Goal: Task Accomplishment & Management: Manage account settings

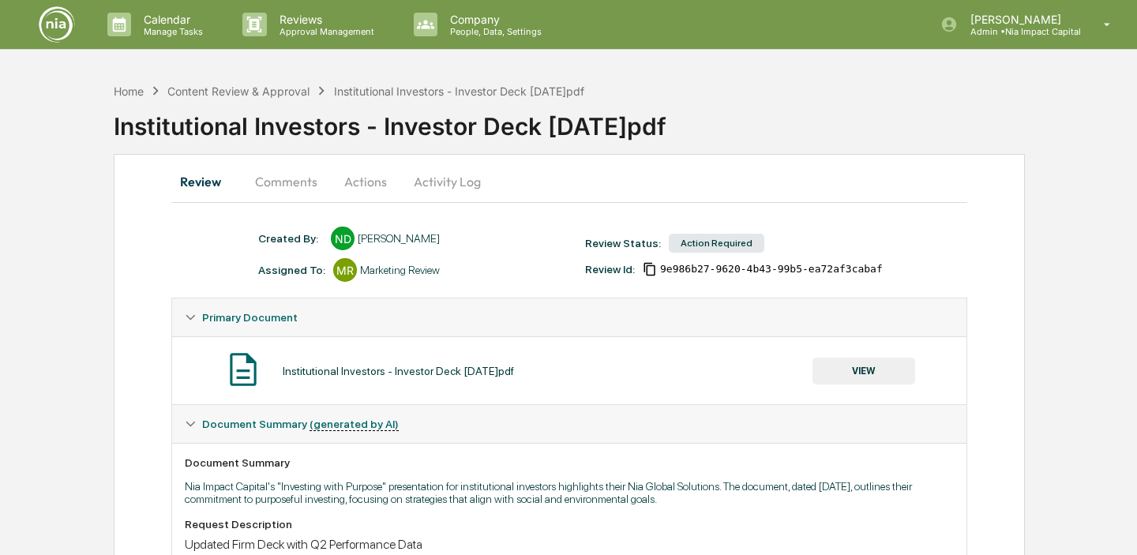
scroll to position [43, 0]
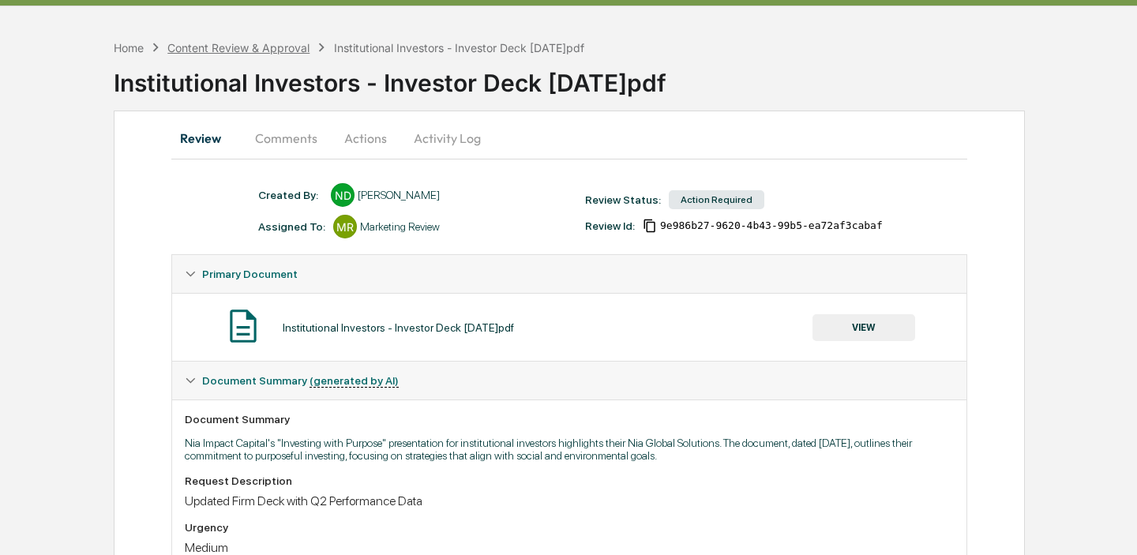
click at [265, 46] on div "Content Review & Approval" at bounding box center [238, 47] width 142 height 13
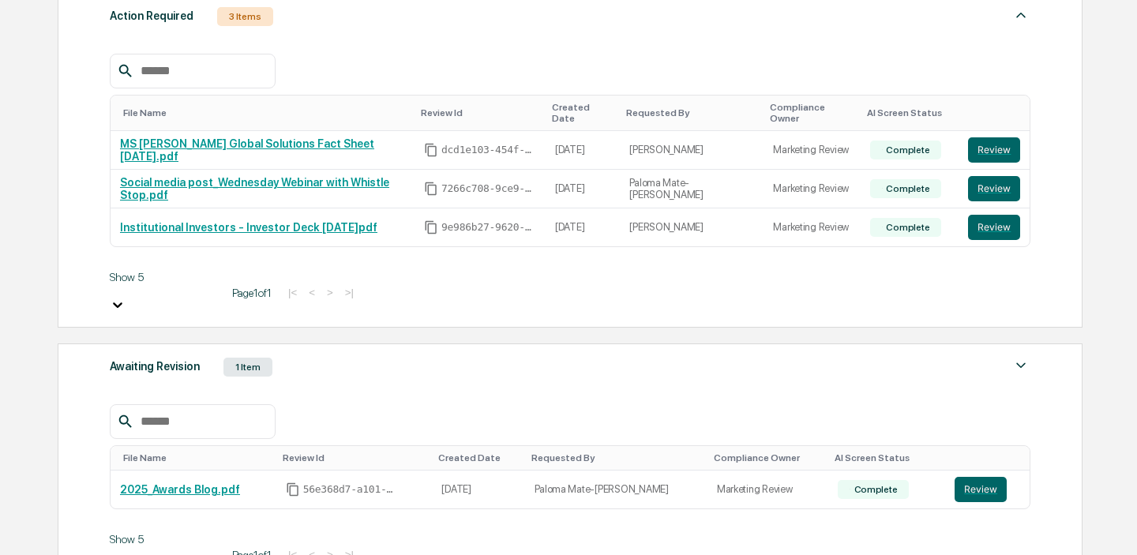
scroll to position [246, 0]
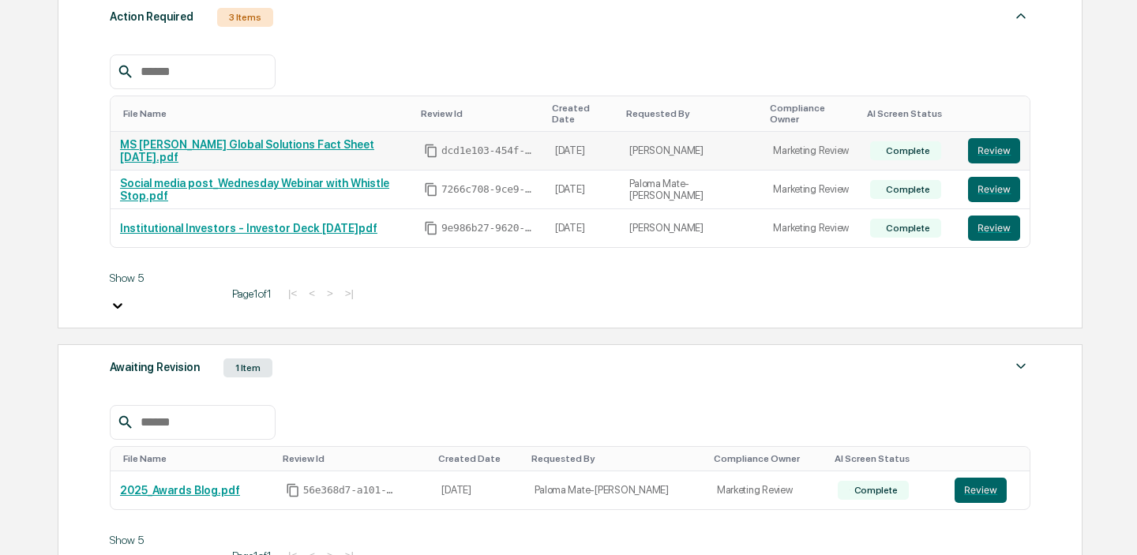
click at [282, 141] on link "MS Nia Global Solutions Fact Sheet 6.30.2025.pdf" at bounding box center [247, 150] width 254 height 25
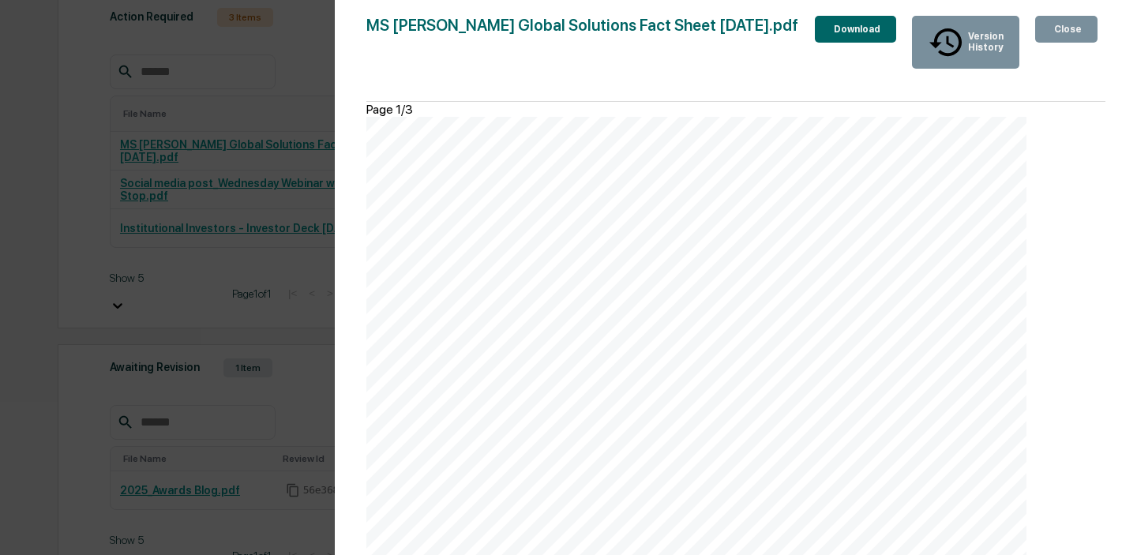
click at [1060, 32] on div "Close" at bounding box center [1066, 29] width 31 height 11
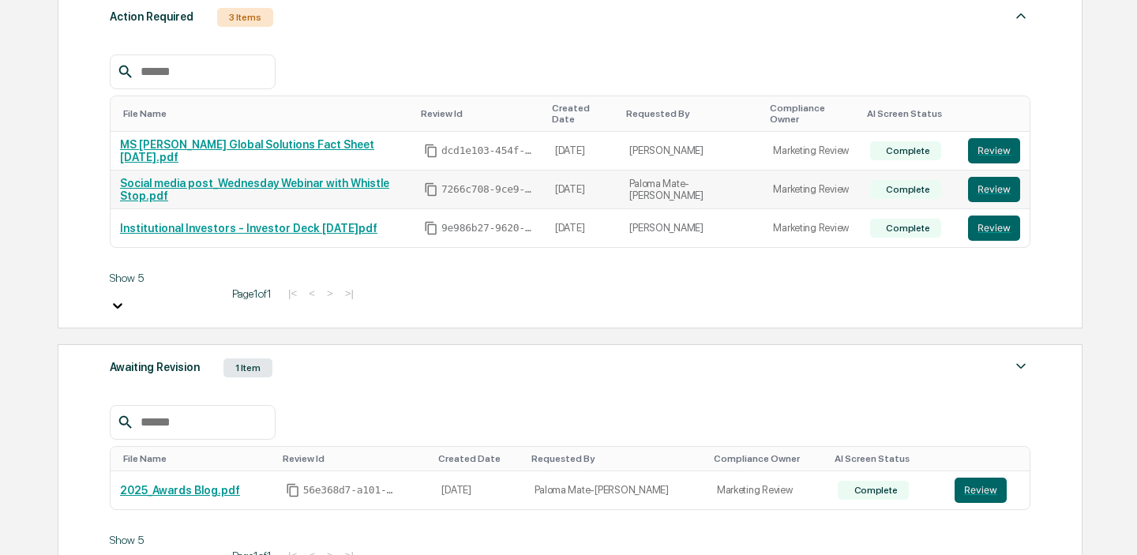
click at [330, 177] on link "Social media post_Wednesday Webinar with Whistle Stop.pdf" at bounding box center [254, 189] width 269 height 25
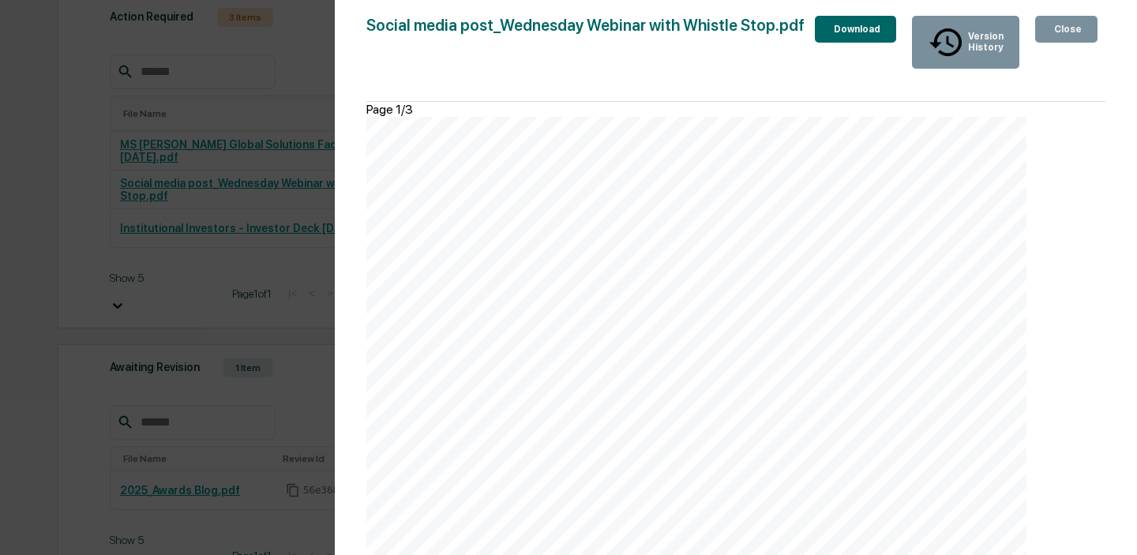
click at [256, 232] on div "Version History 08/14/2025, 02:45 PM Paloma Mate-Kodjo 08/12/2025, 06:53 PM Pal…" at bounding box center [568, 277] width 1137 height 555
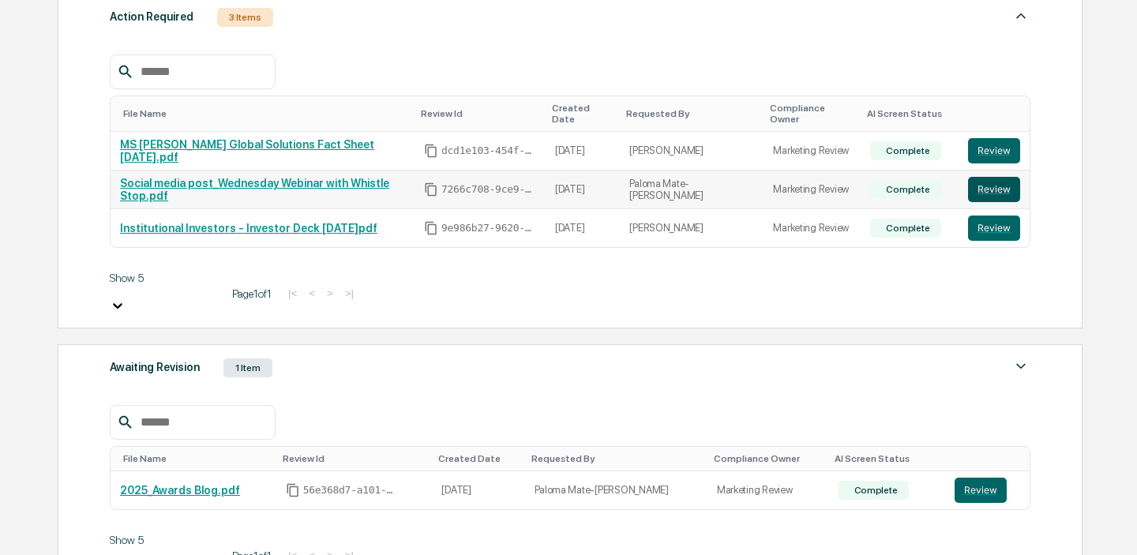
click at [1003, 177] on button "Review" at bounding box center [994, 189] width 52 height 25
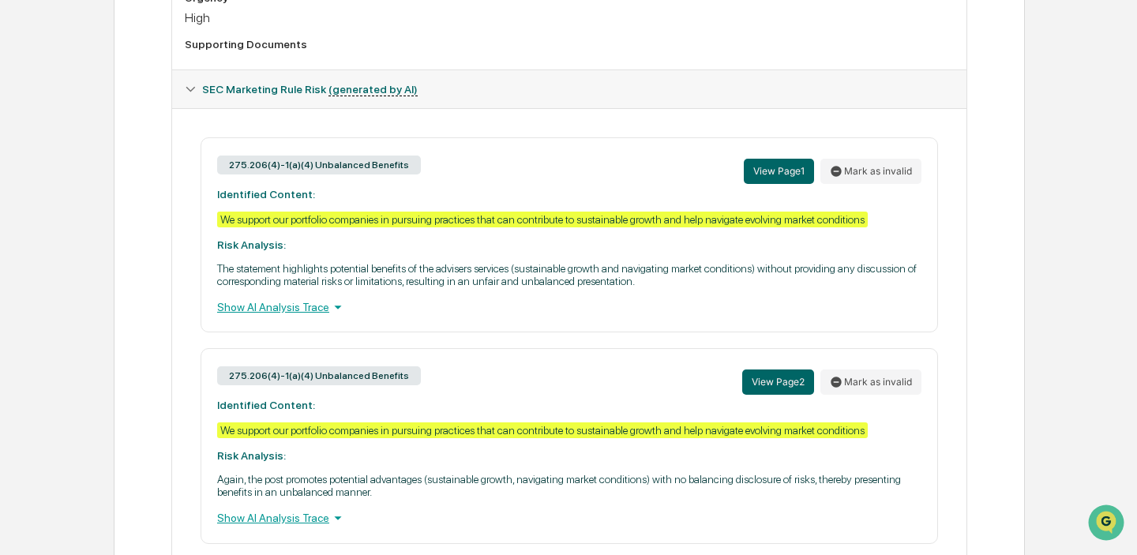
scroll to position [602, 0]
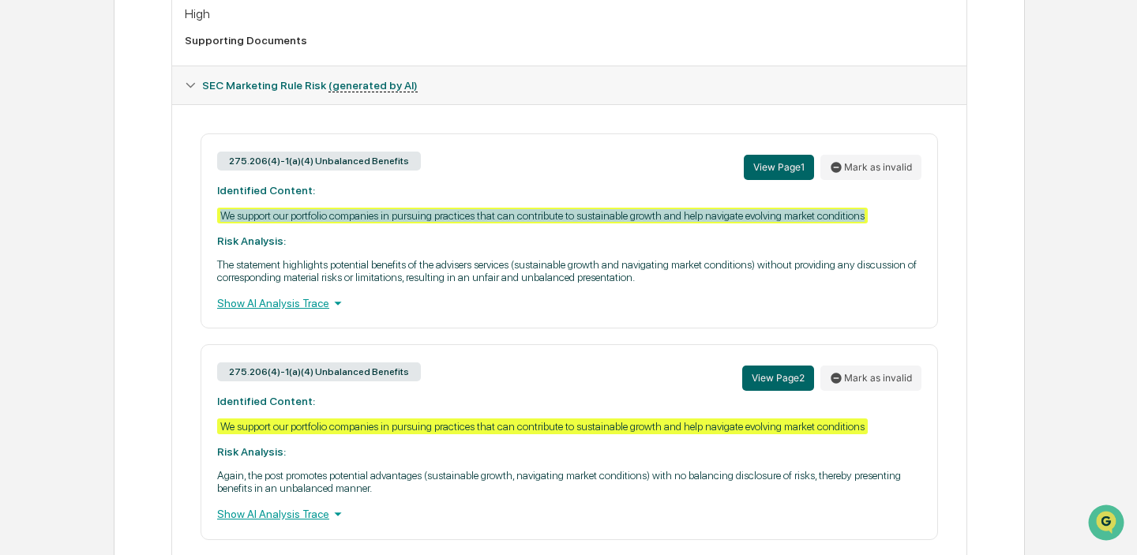
drag, startPoint x: 280, startPoint y: 231, endPoint x: 218, endPoint y: 213, distance: 64.2
click at [218, 213] on div "275.206(4)-1(a)(4) Unbalanced Benefits View Page 1 Mark as invalid Identified C…" at bounding box center [569, 230] width 737 height 195
copy div "We support our portfolio companies in pursuing practices that can contribute to…"
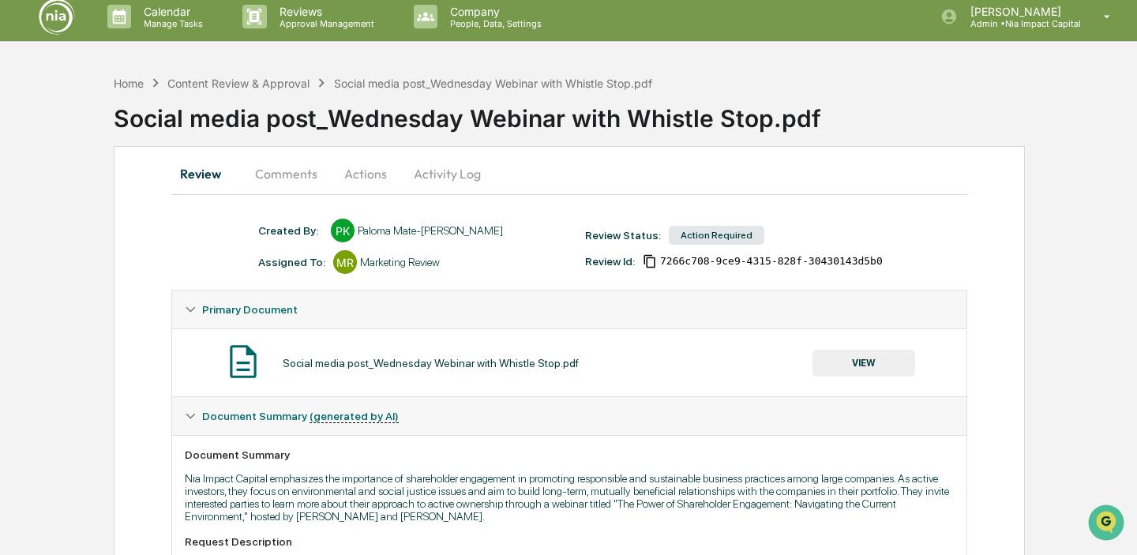
scroll to position [0, 0]
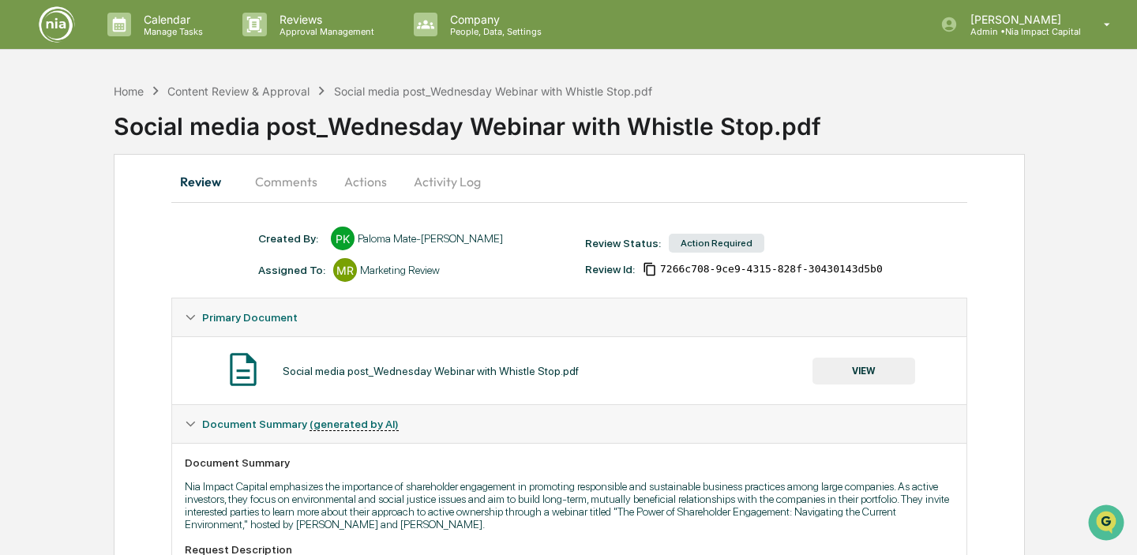
click at [304, 186] on button "Comments" at bounding box center [286, 182] width 88 height 38
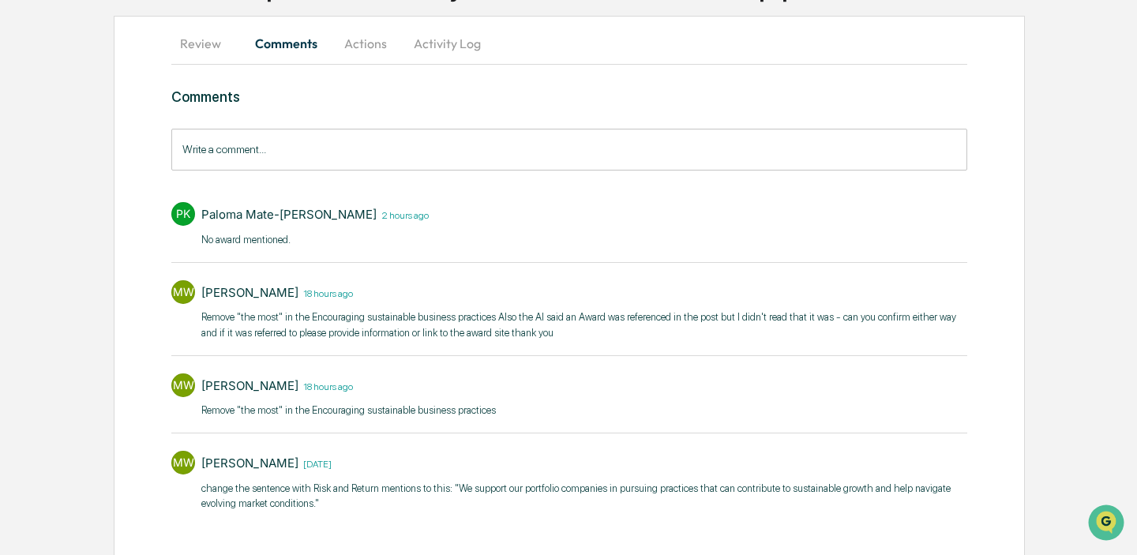
scroll to position [160, 0]
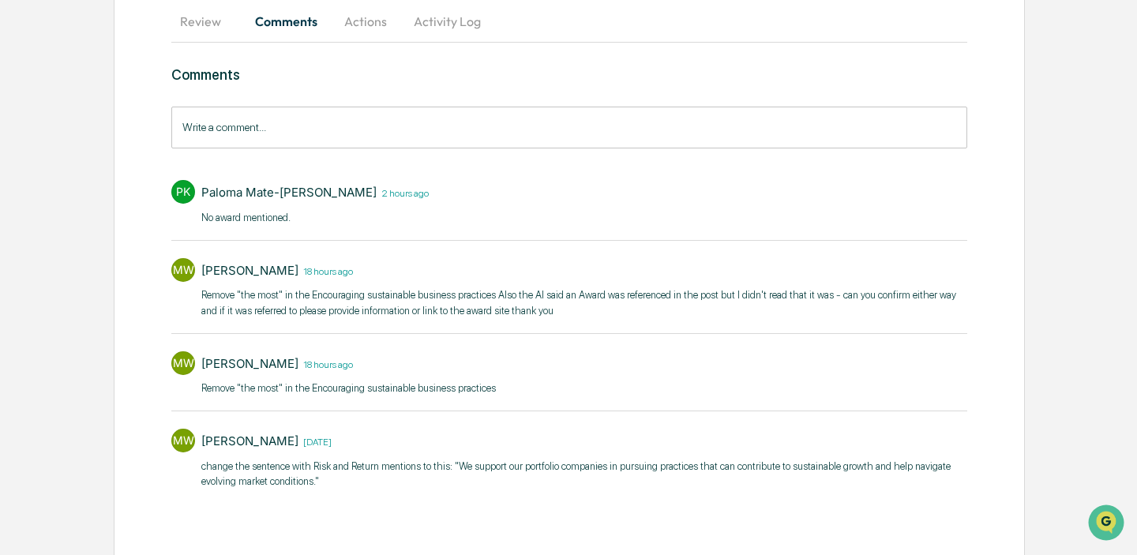
click at [365, 23] on button "Actions" at bounding box center [365, 21] width 71 height 38
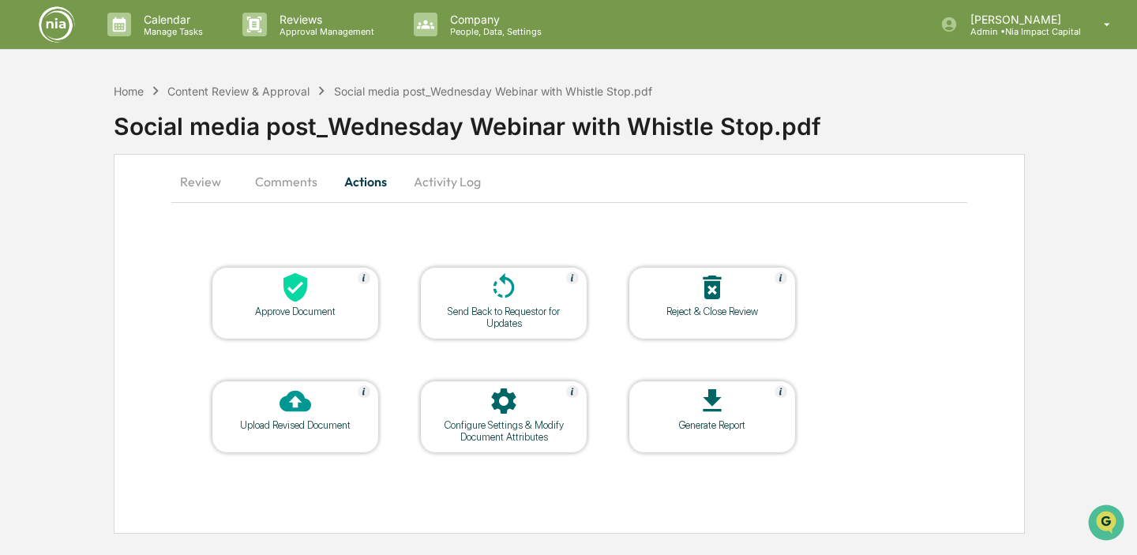
click at [452, 179] on button "Activity Log" at bounding box center [447, 182] width 92 height 38
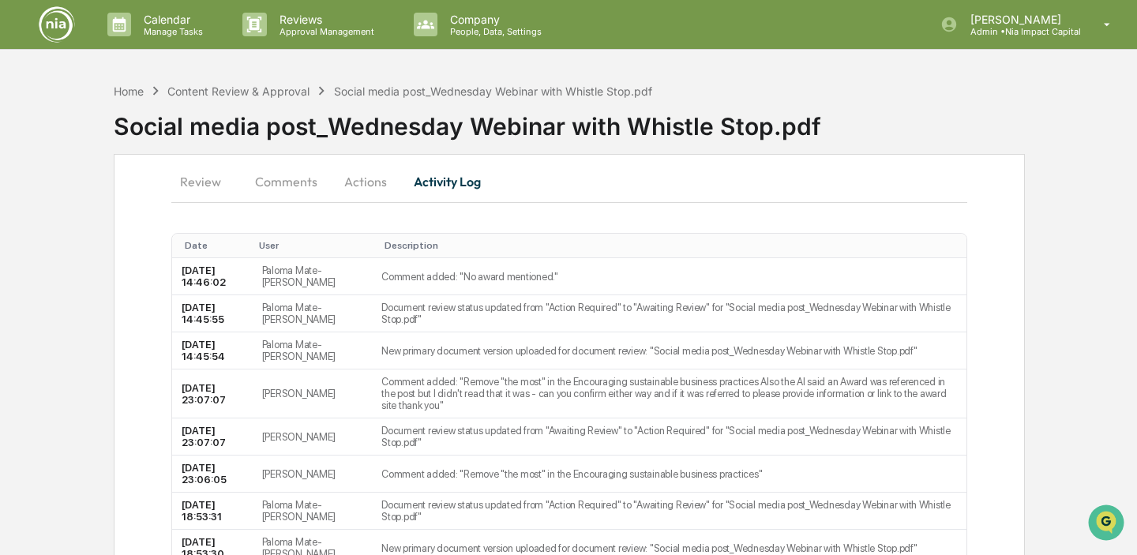
click at [366, 178] on button "Actions" at bounding box center [365, 182] width 71 height 38
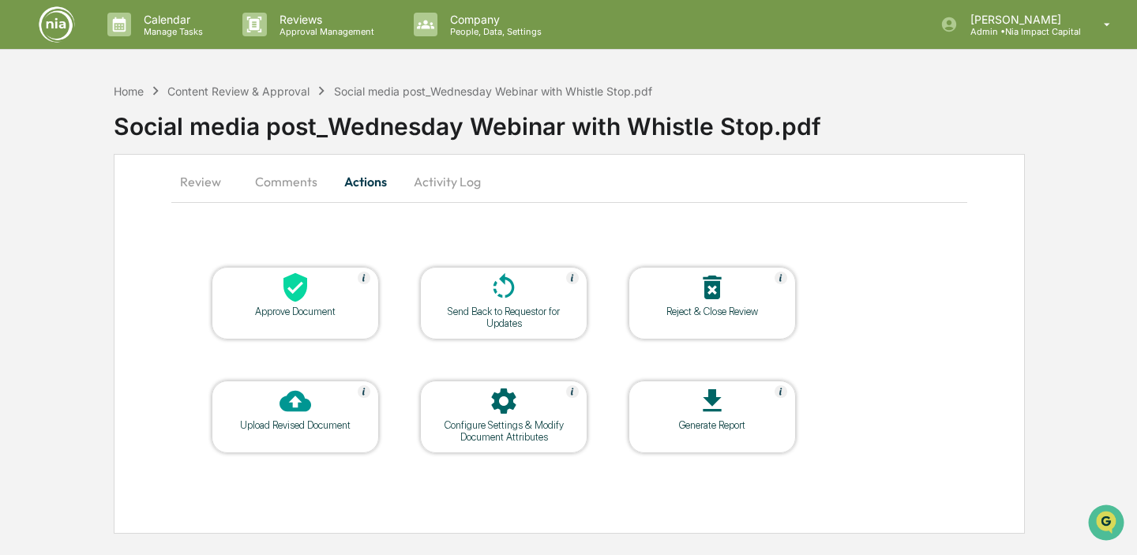
click at [290, 181] on button "Comments" at bounding box center [286, 182] width 88 height 38
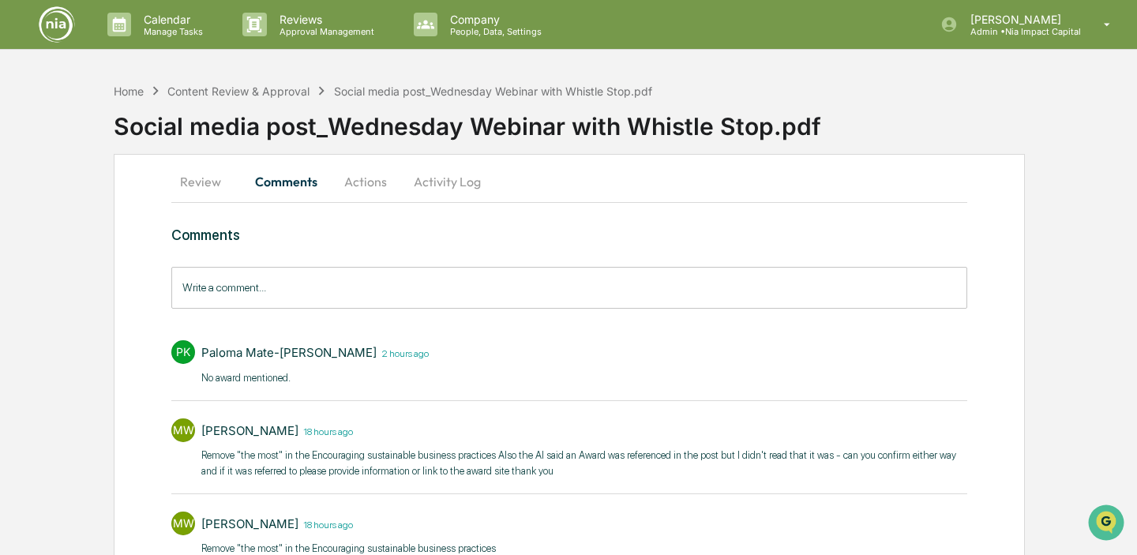
click at [366, 184] on button "Actions" at bounding box center [365, 182] width 71 height 38
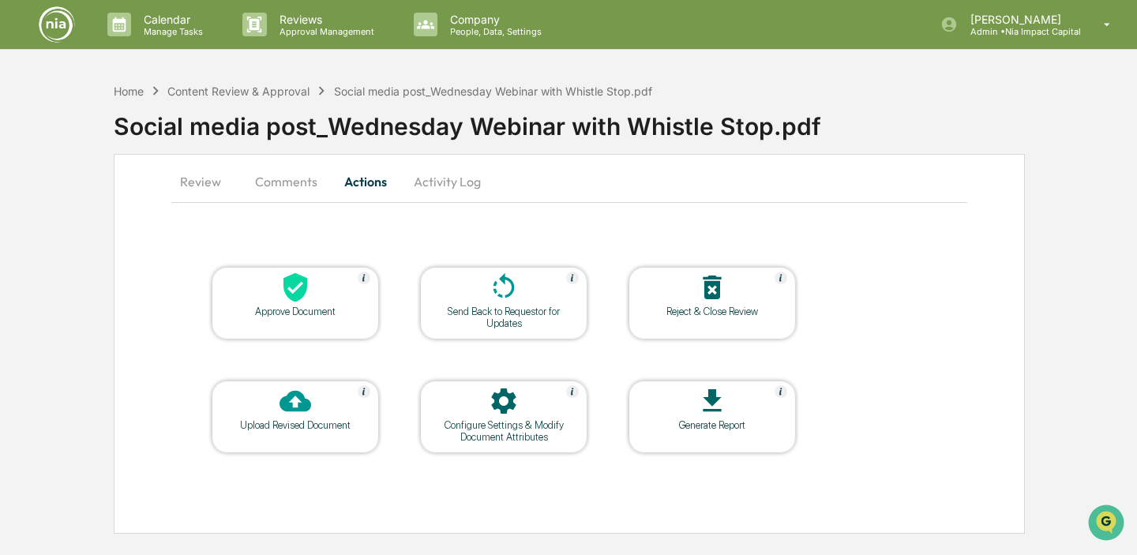
click at [441, 180] on button "Activity Log" at bounding box center [447, 182] width 92 height 38
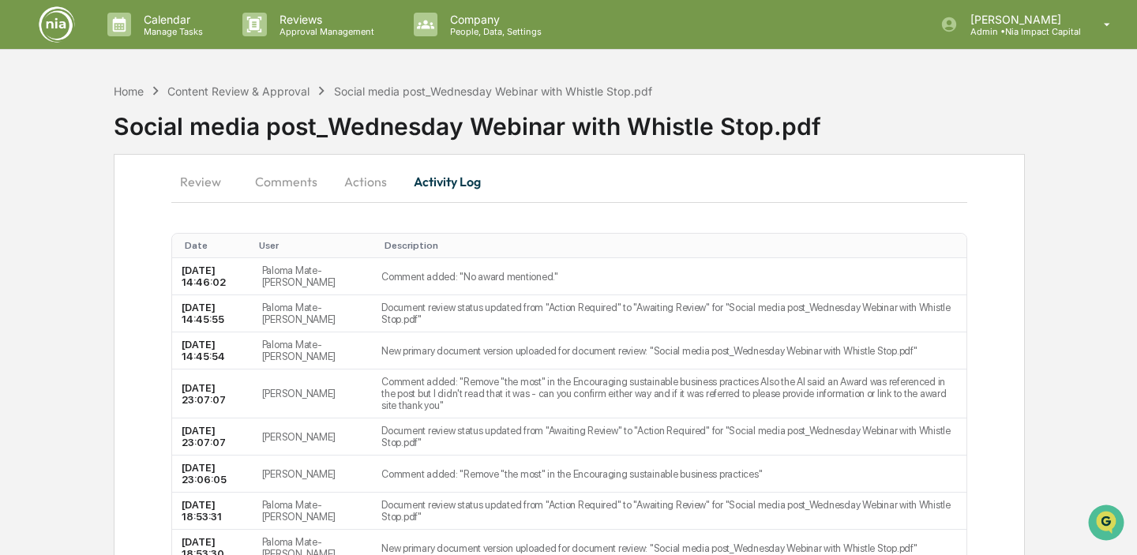
click at [302, 178] on button "Comments" at bounding box center [286, 182] width 88 height 38
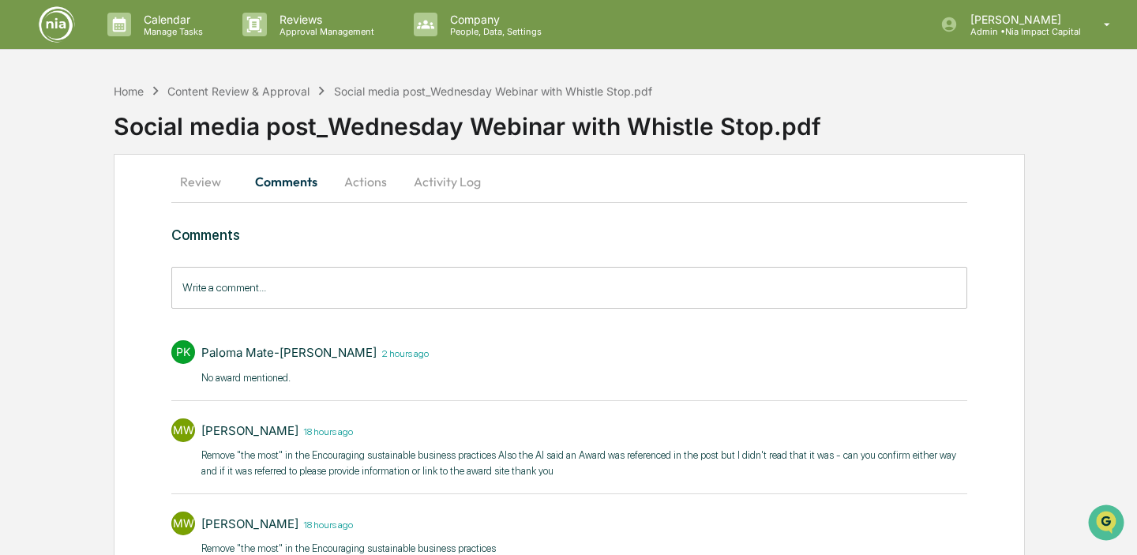
click at [201, 184] on button "Review" at bounding box center [206, 182] width 71 height 38
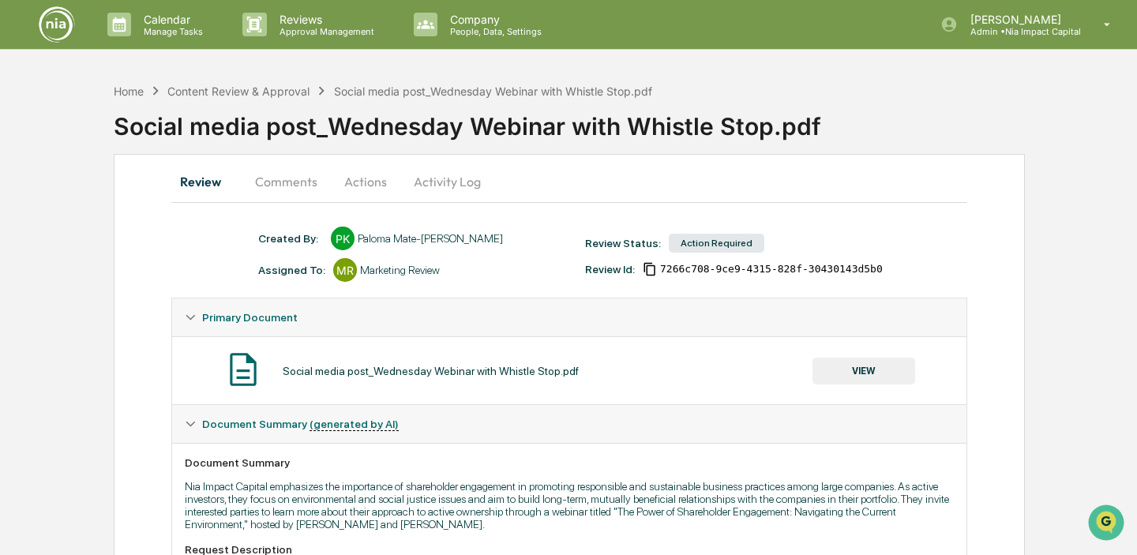
click at [198, 173] on button "Review" at bounding box center [206, 182] width 71 height 38
click at [292, 180] on button "Comments" at bounding box center [286, 182] width 88 height 38
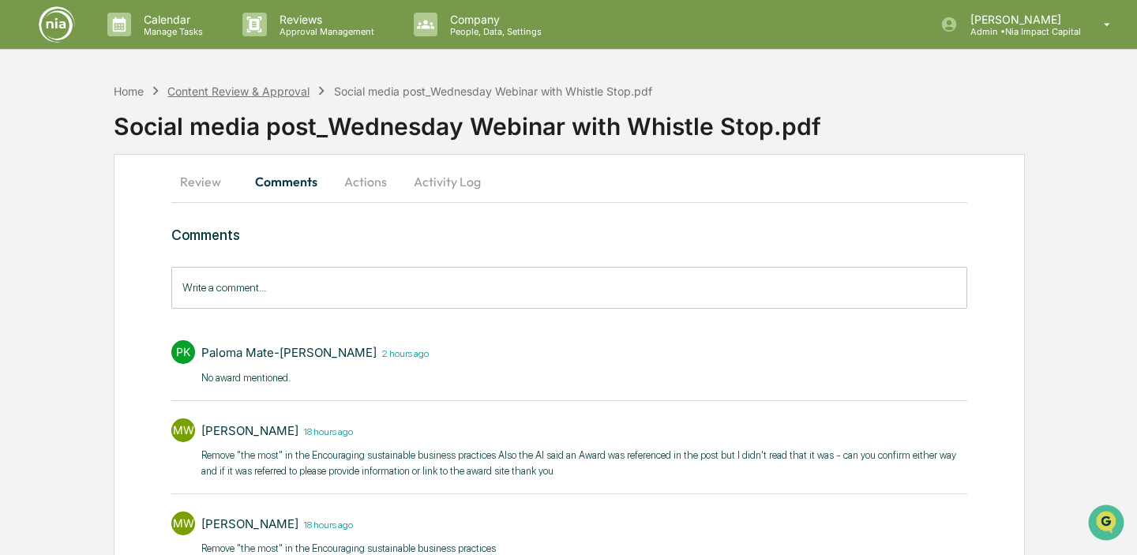
click at [233, 94] on div "Content Review & Approval" at bounding box center [238, 90] width 142 height 13
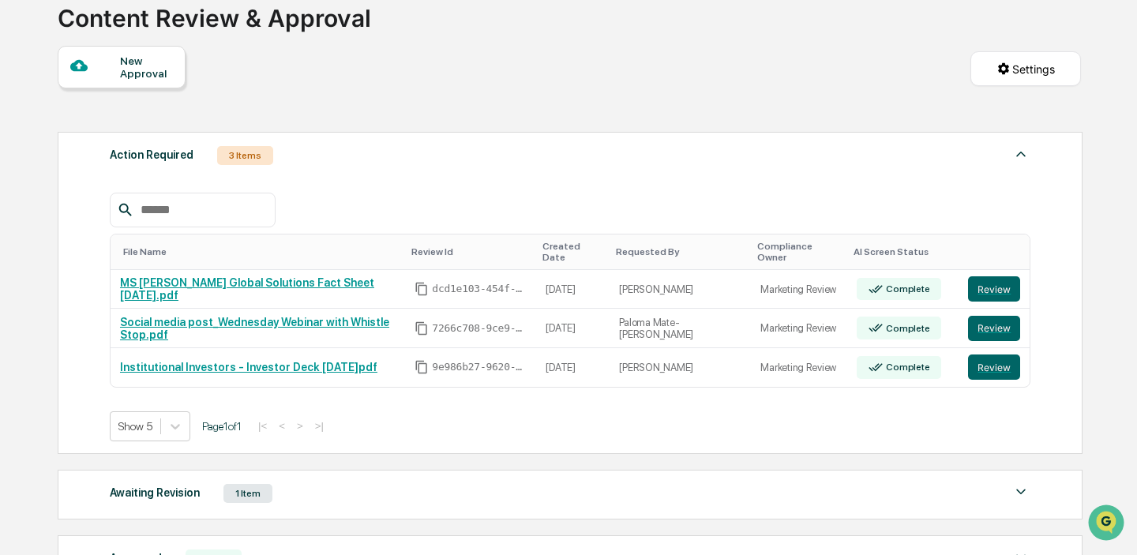
scroll to position [133, 0]
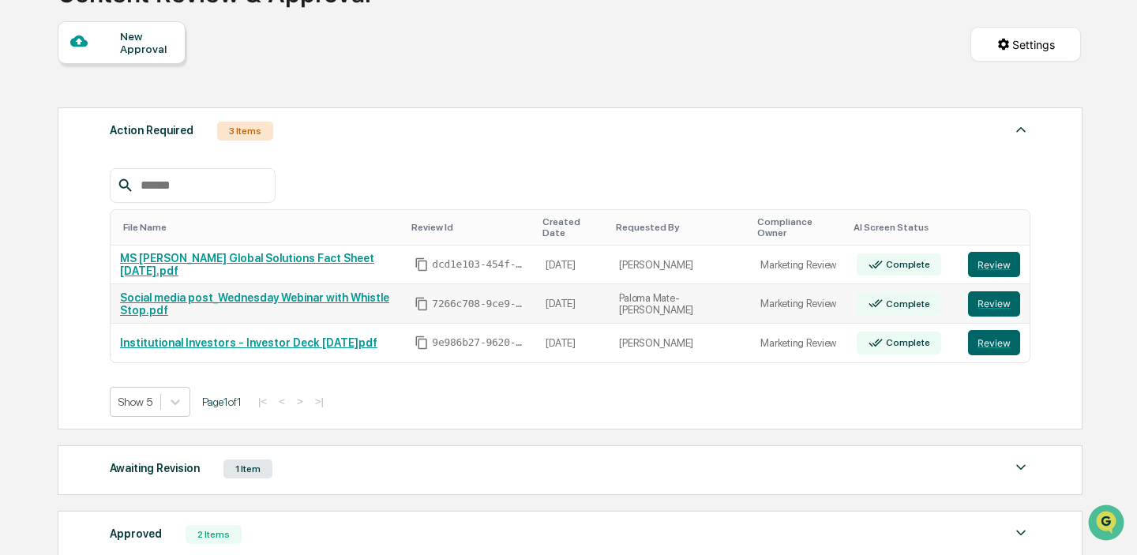
click at [324, 291] on link "Social media post_Wednesday Webinar with Whistle Stop.pdf" at bounding box center [254, 303] width 269 height 25
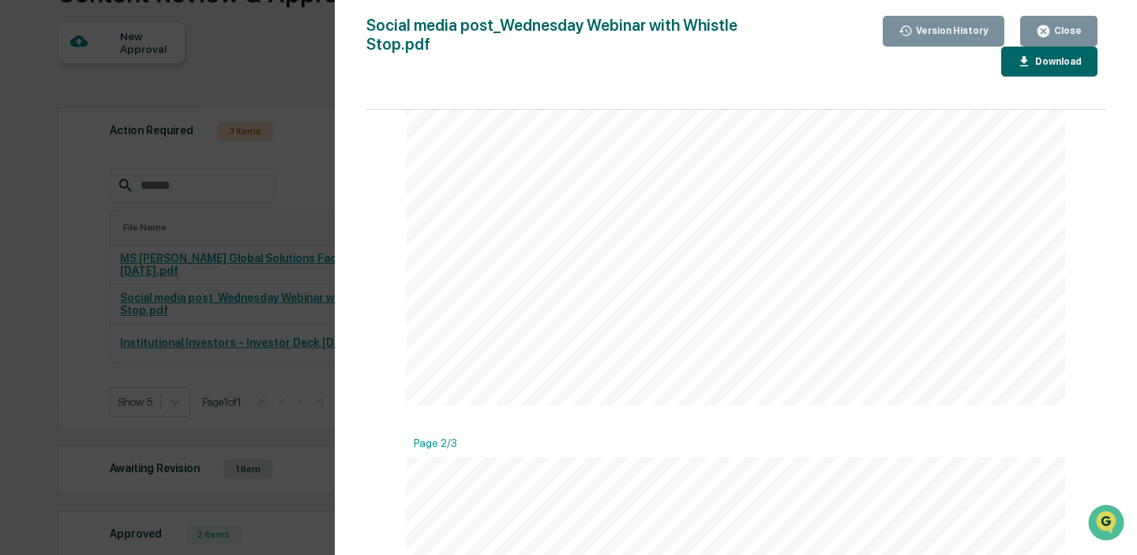
scroll to position [0, 0]
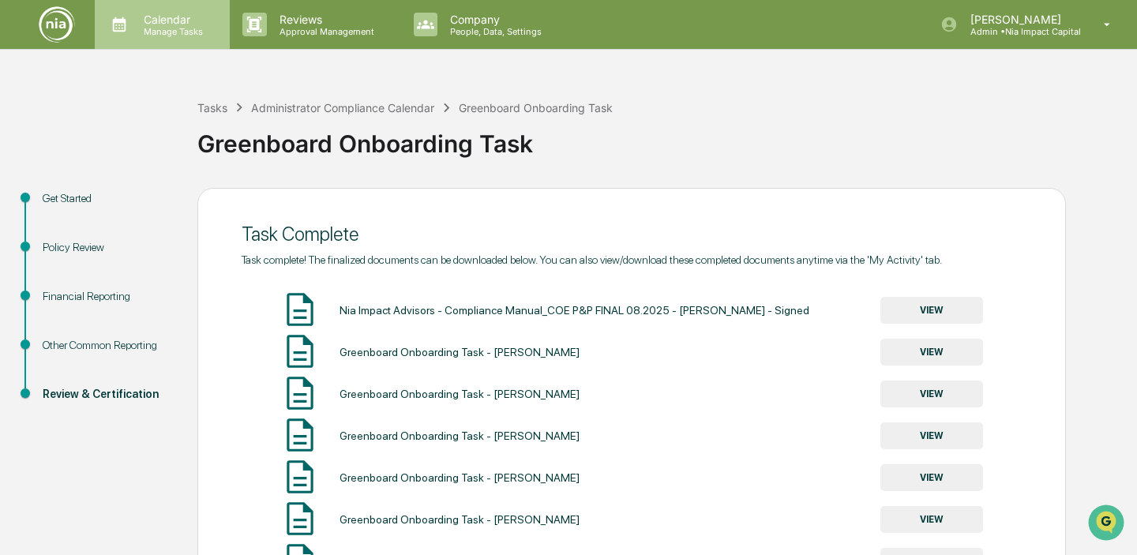
click at [163, 29] on p "Manage Tasks" at bounding box center [171, 31] width 80 height 11
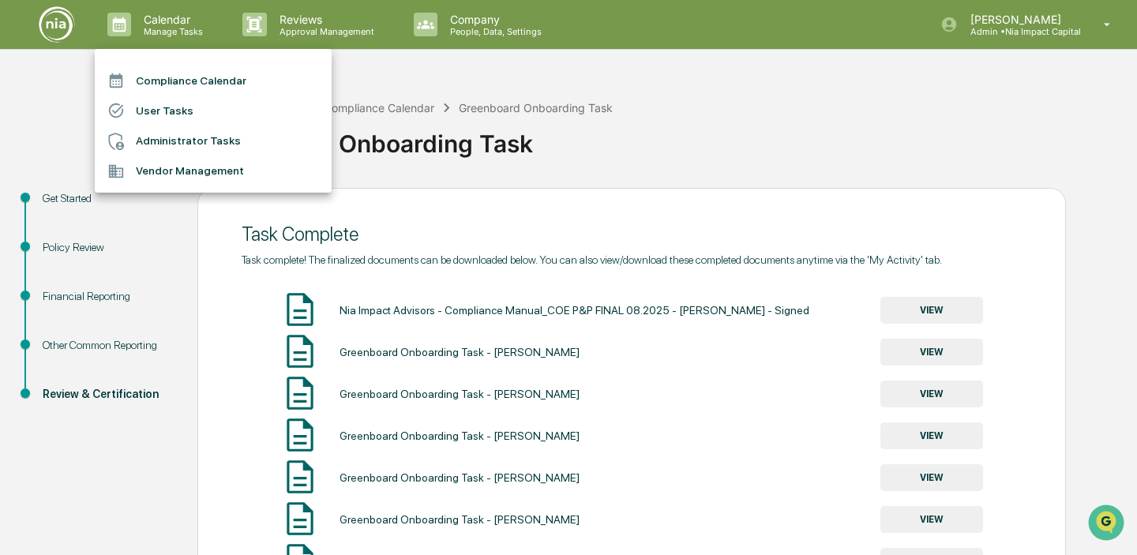
click at [155, 22] on div at bounding box center [568, 277] width 1137 height 555
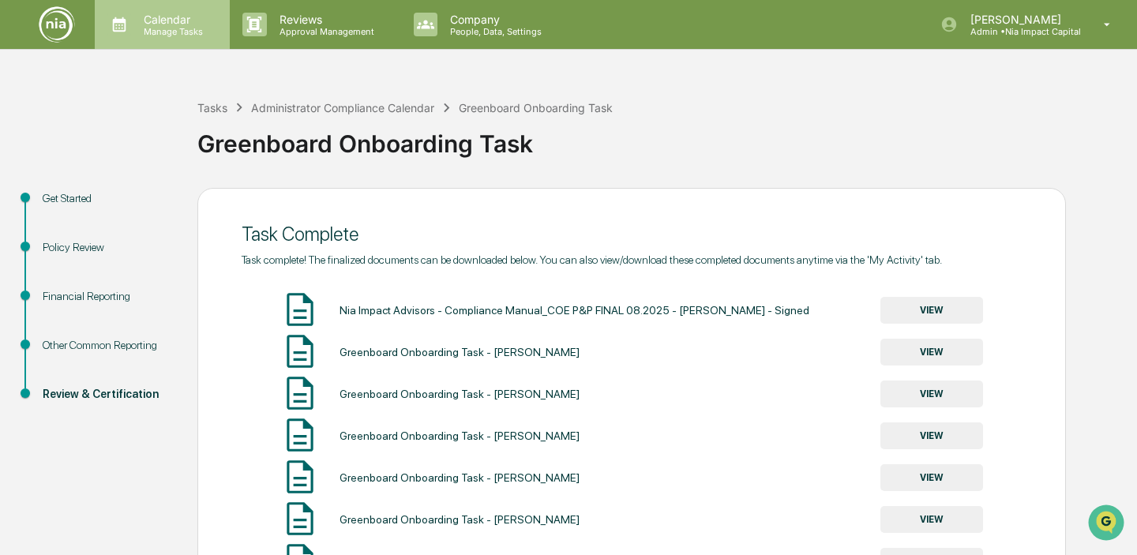
click at [155, 24] on p "Calendar" at bounding box center [171, 19] width 80 height 13
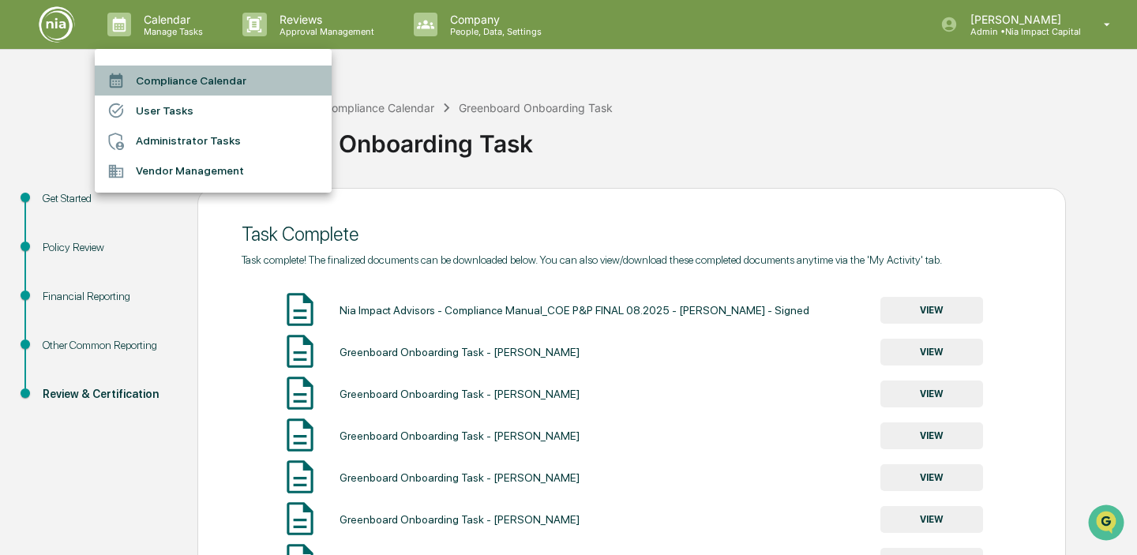
click at [188, 83] on li "Compliance Calendar" at bounding box center [213, 81] width 237 height 30
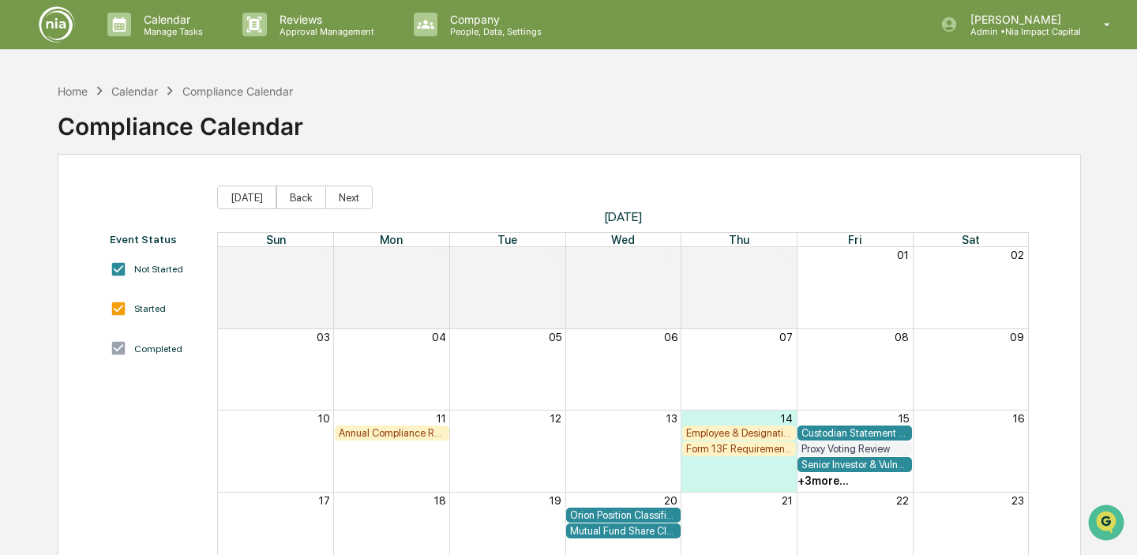
click at [52, 21] on img at bounding box center [57, 25] width 38 height 38
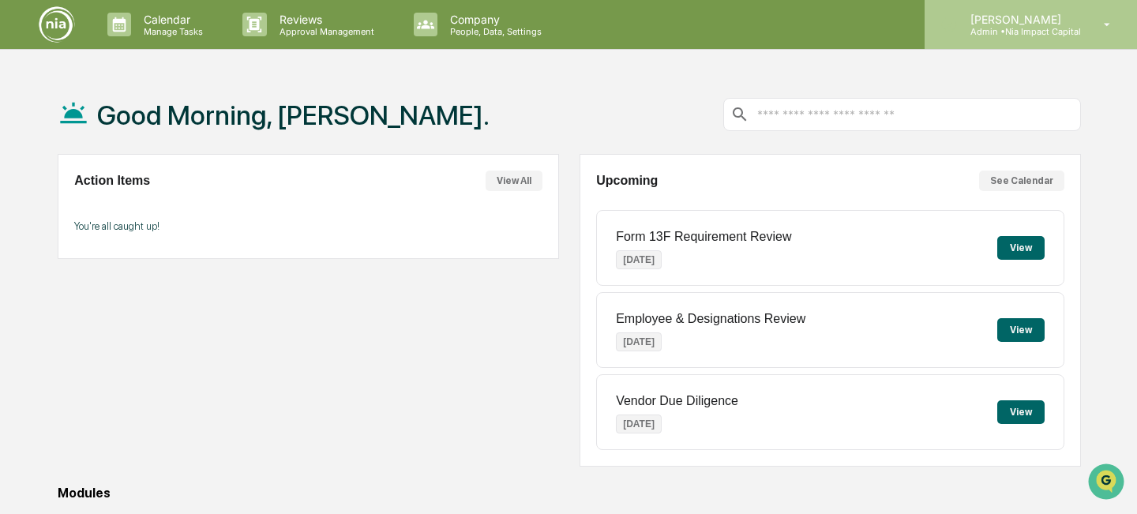
click at [1069, 28] on p "Admin • Nia Impact Capital" at bounding box center [1019, 31] width 123 height 11
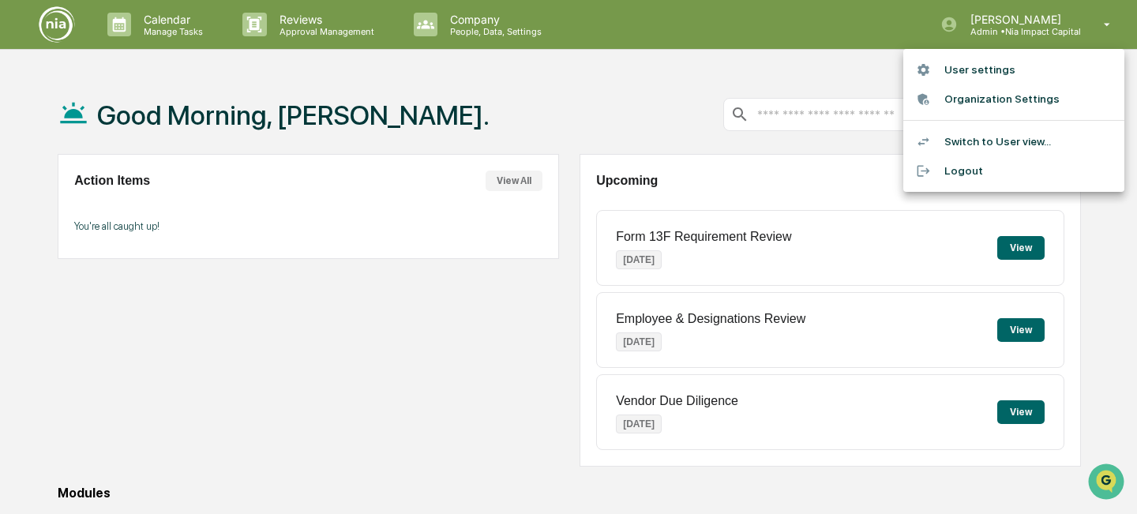
click at [1041, 73] on li "User settings" at bounding box center [1013, 69] width 221 height 29
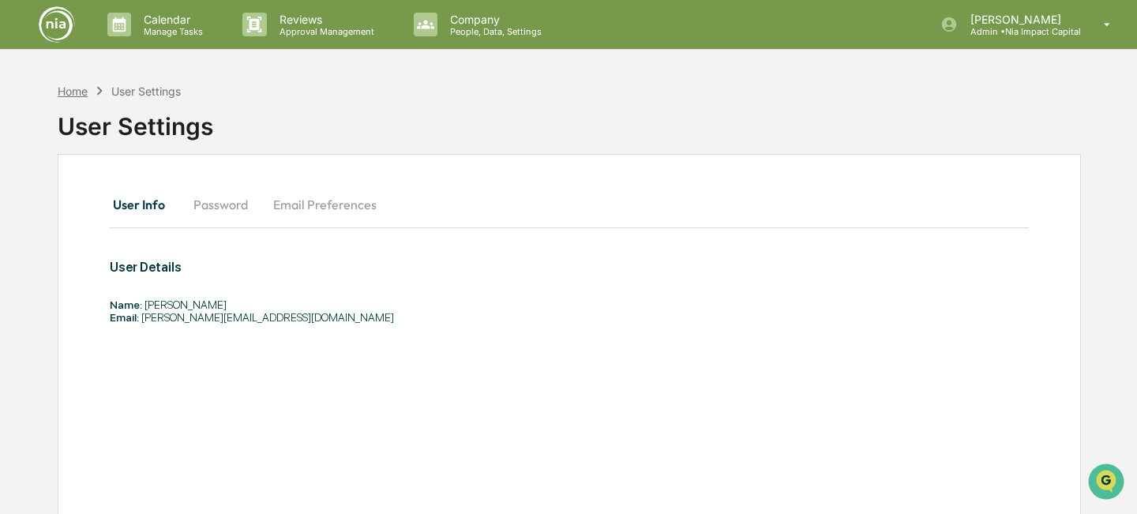
click at [76, 92] on div "Home" at bounding box center [73, 90] width 30 height 13
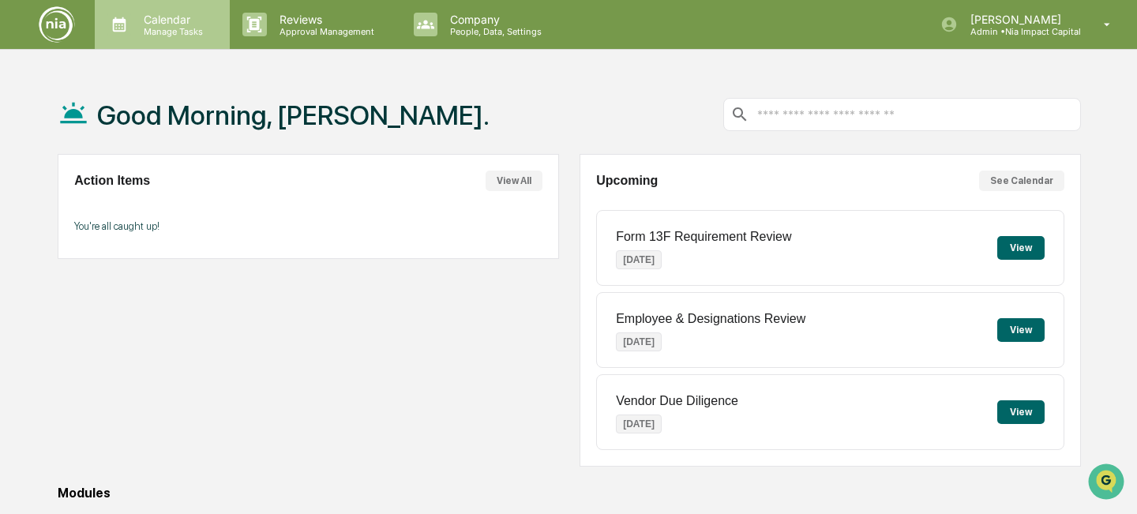
click at [167, 19] on p "Calendar" at bounding box center [171, 19] width 80 height 13
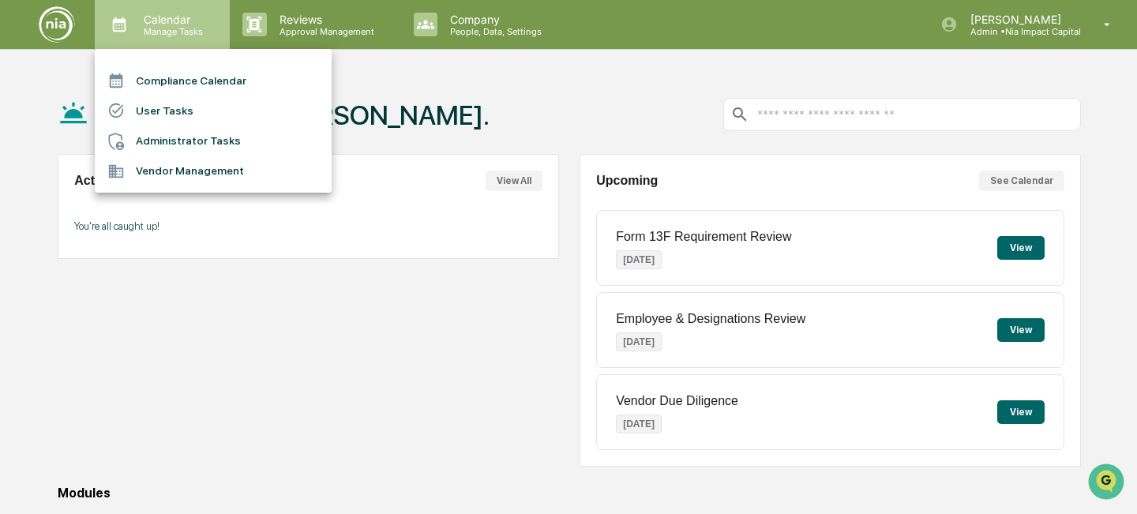
click at [167, 19] on div at bounding box center [568, 257] width 1137 height 514
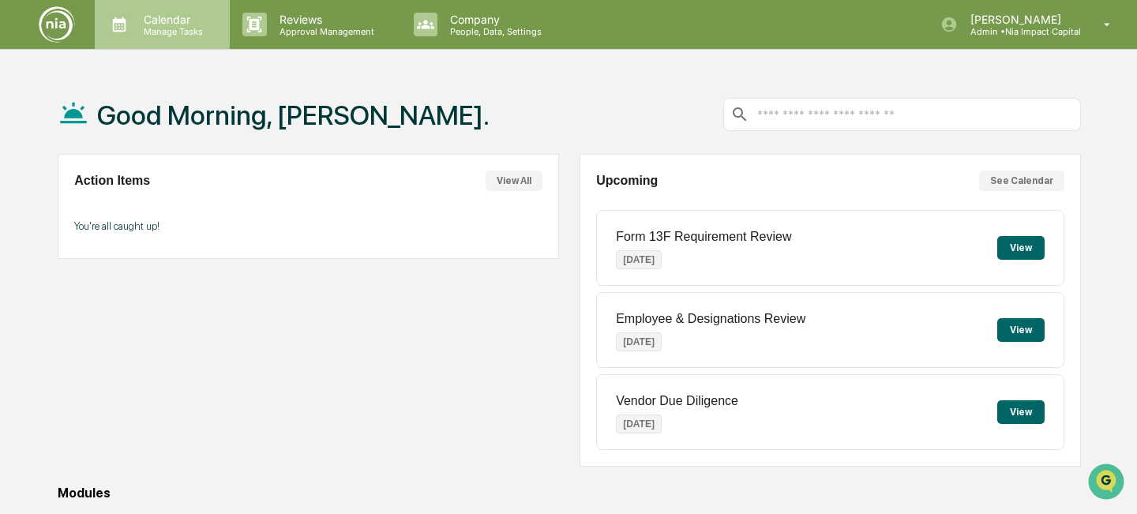
click at [168, 19] on p "Calendar" at bounding box center [171, 19] width 80 height 13
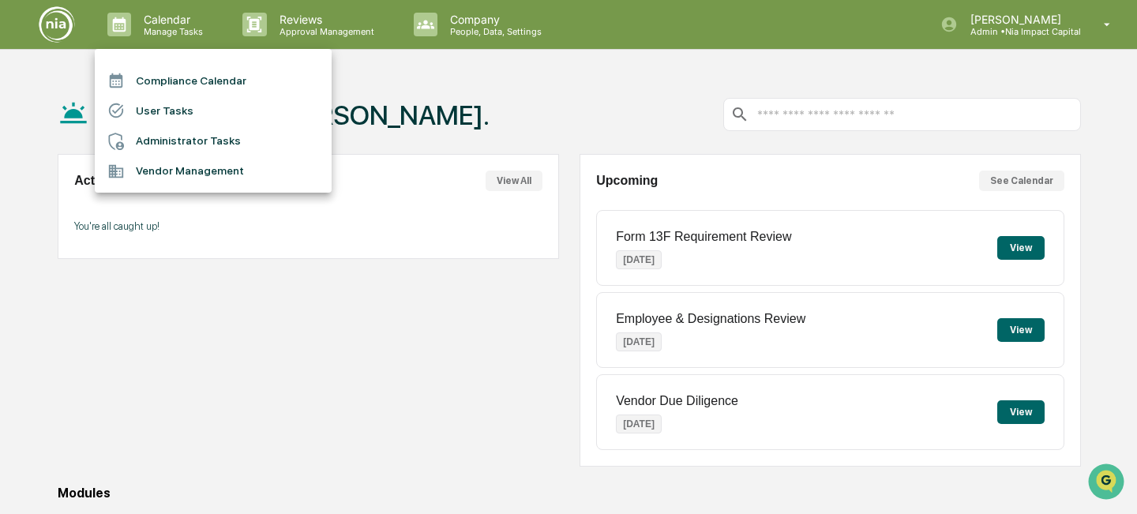
click at [186, 81] on li "Compliance Calendar" at bounding box center [213, 81] width 237 height 30
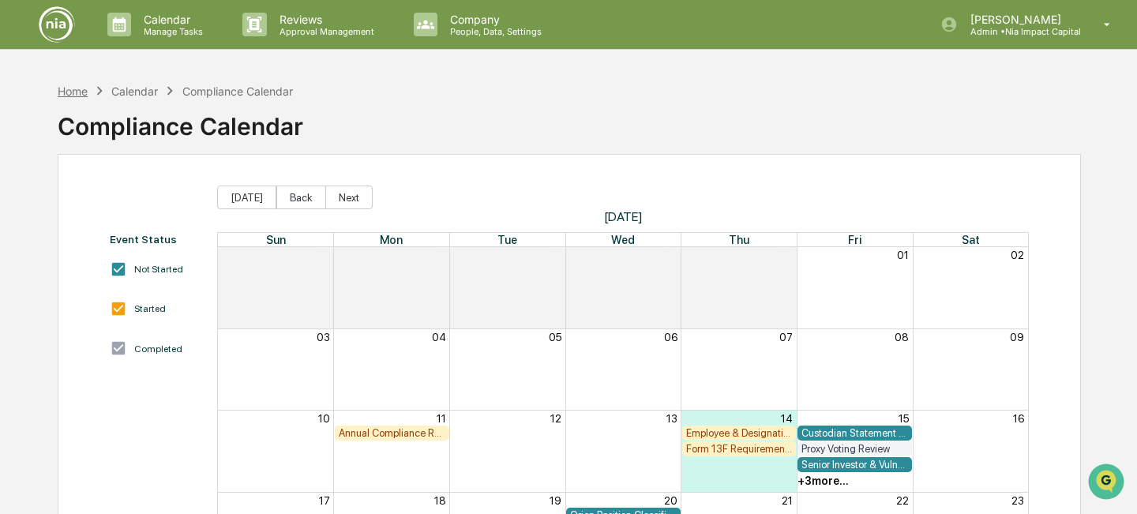
click at [71, 87] on div "Home" at bounding box center [73, 90] width 30 height 13
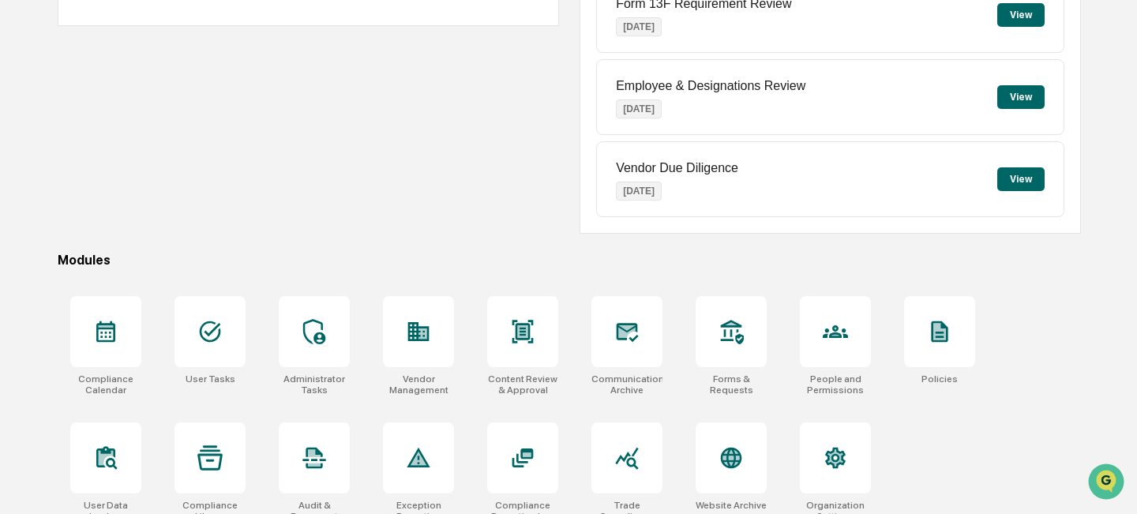
scroll to position [251, 0]
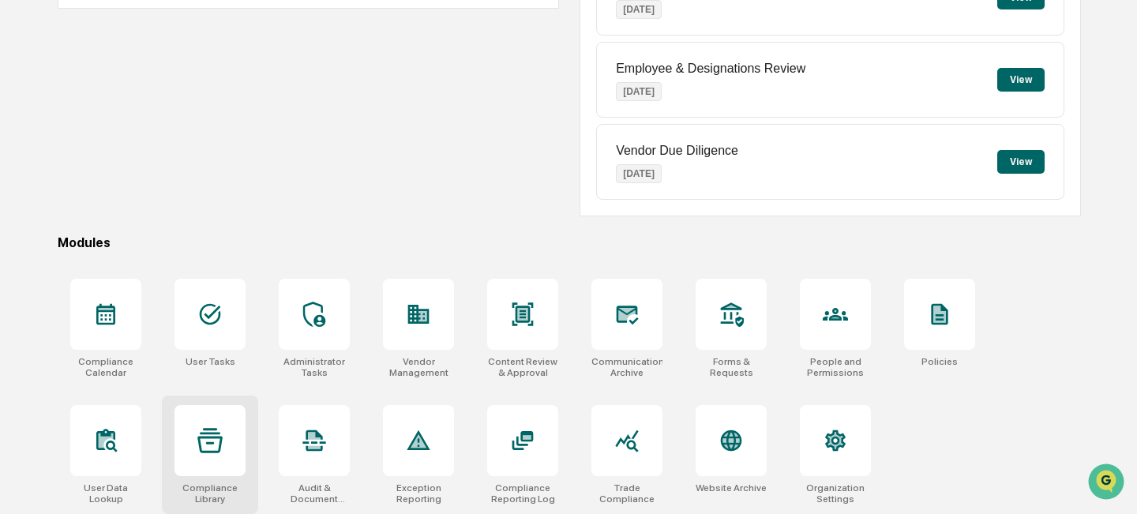
click at [208, 437] on icon at bounding box center [209, 440] width 25 height 24
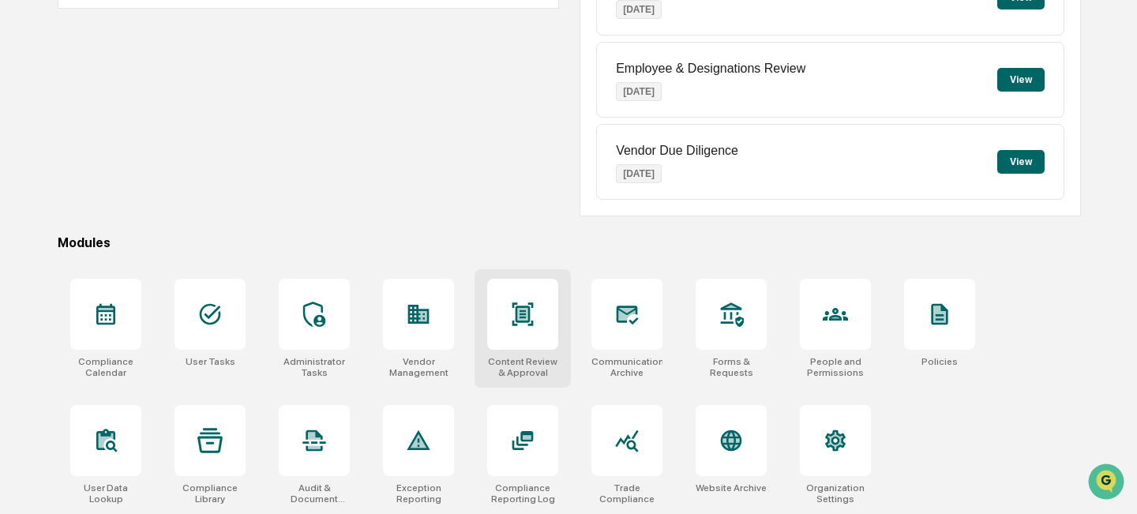
scroll to position [248, 0]
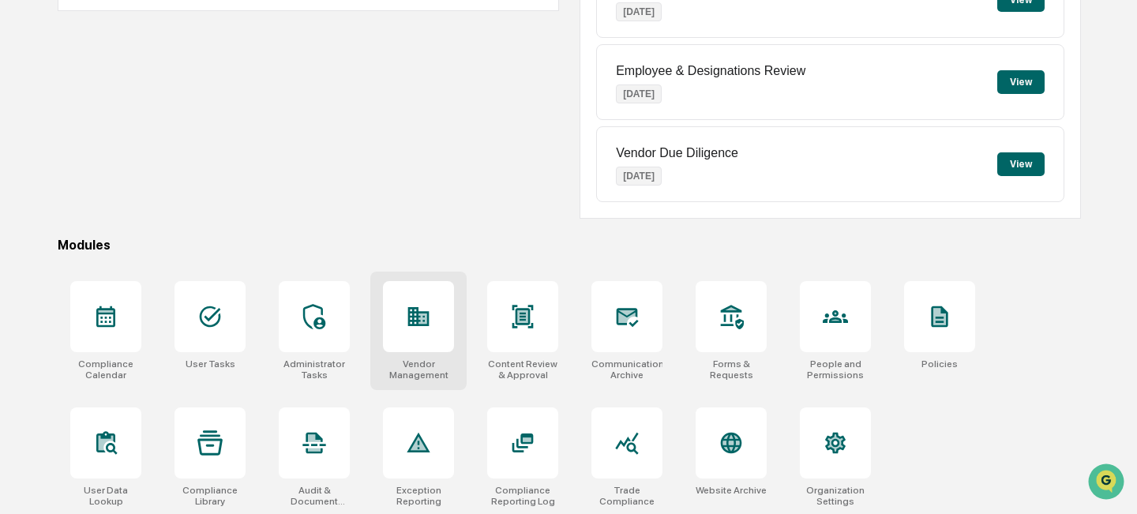
click at [418, 338] on div at bounding box center [418, 316] width 71 height 71
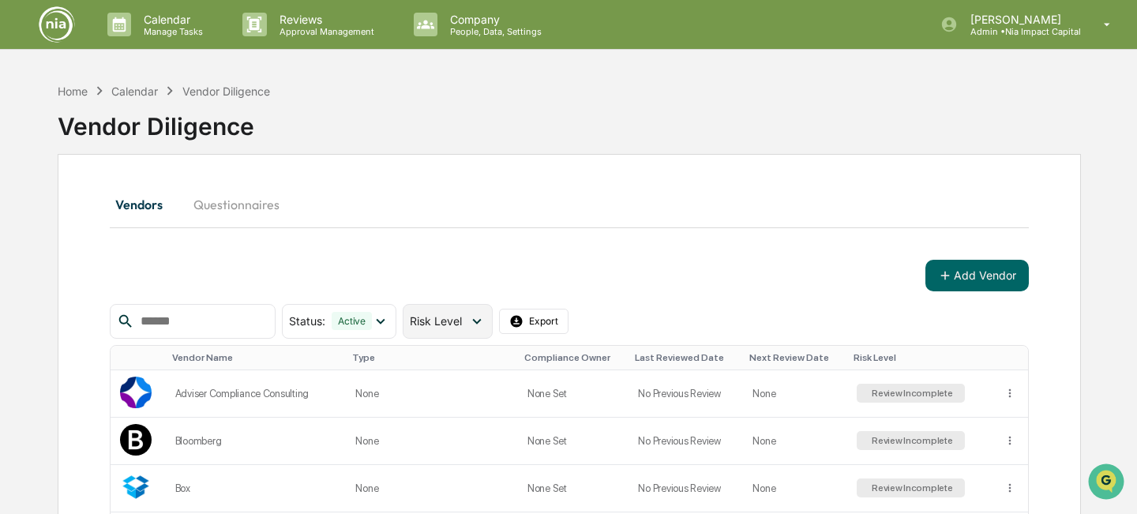
click at [485, 321] on icon at bounding box center [476, 321] width 17 height 17
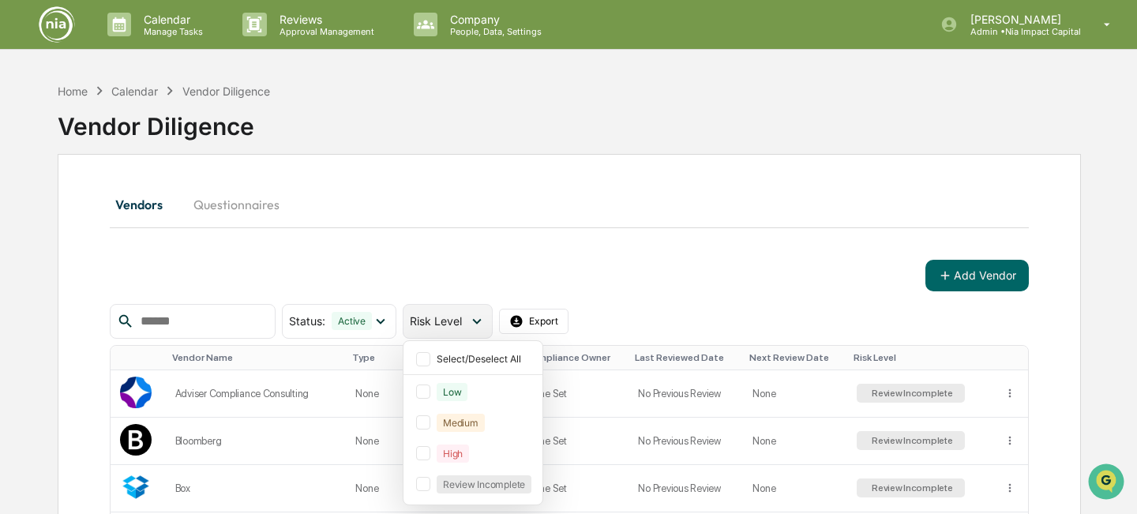
click at [480, 316] on icon at bounding box center [476, 321] width 17 height 17
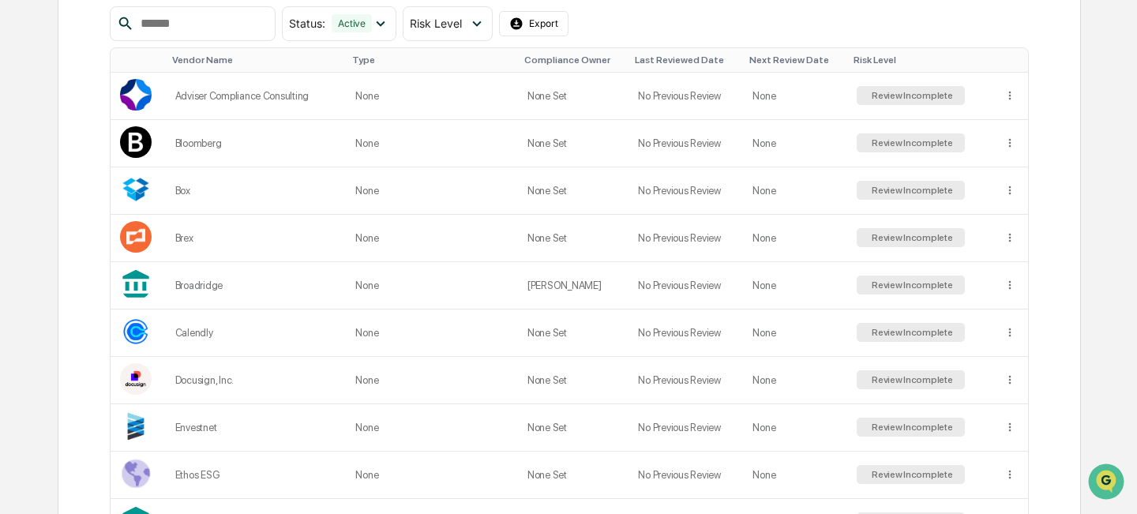
scroll to position [295, 0]
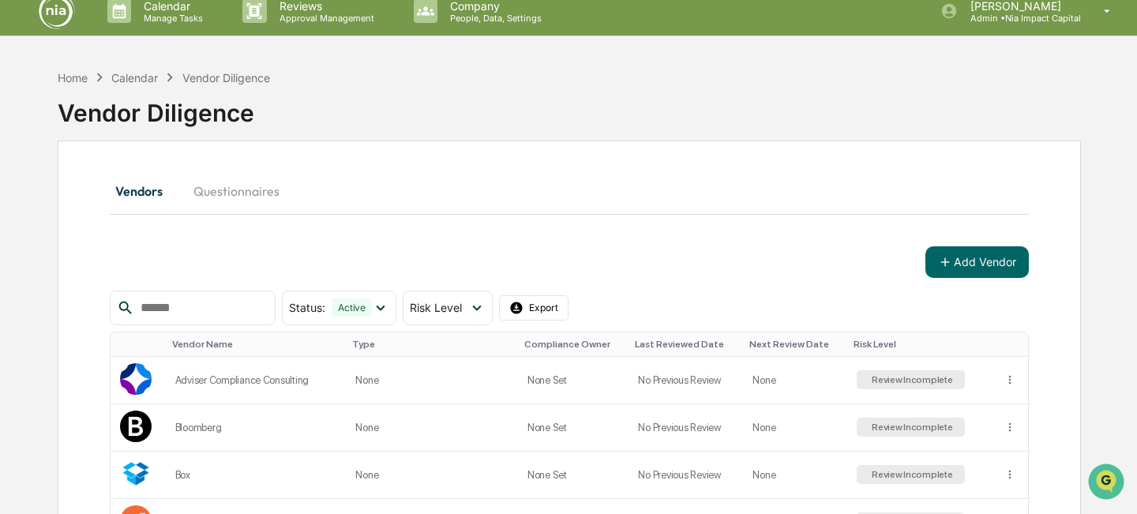
scroll to position [0, 0]
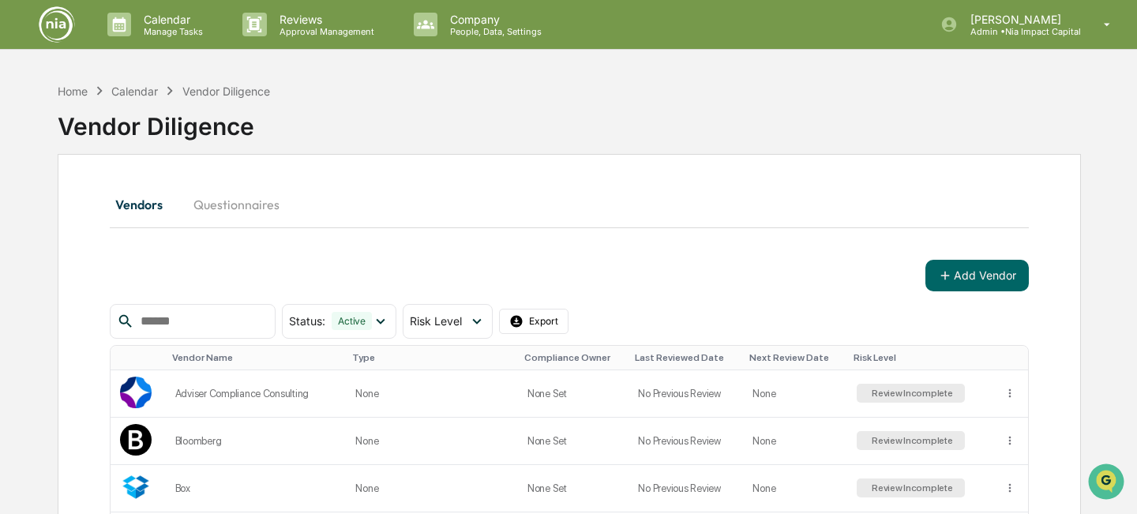
click at [148, 89] on div "Calendar" at bounding box center [134, 90] width 47 height 13
click at [72, 92] on div "Home" at bounding box center [73, 90] width 30 height 13
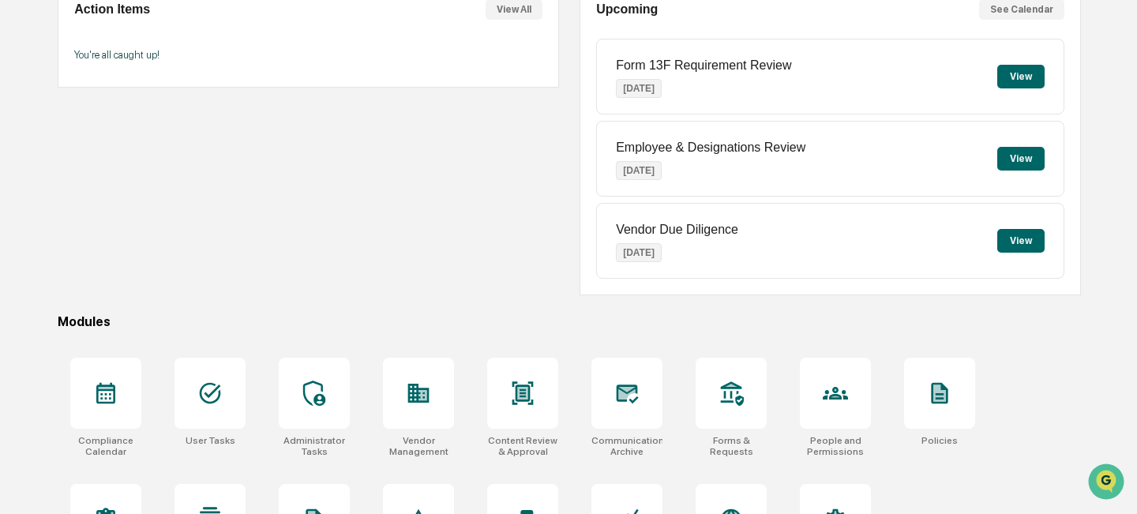
scroll to position [251, 0]
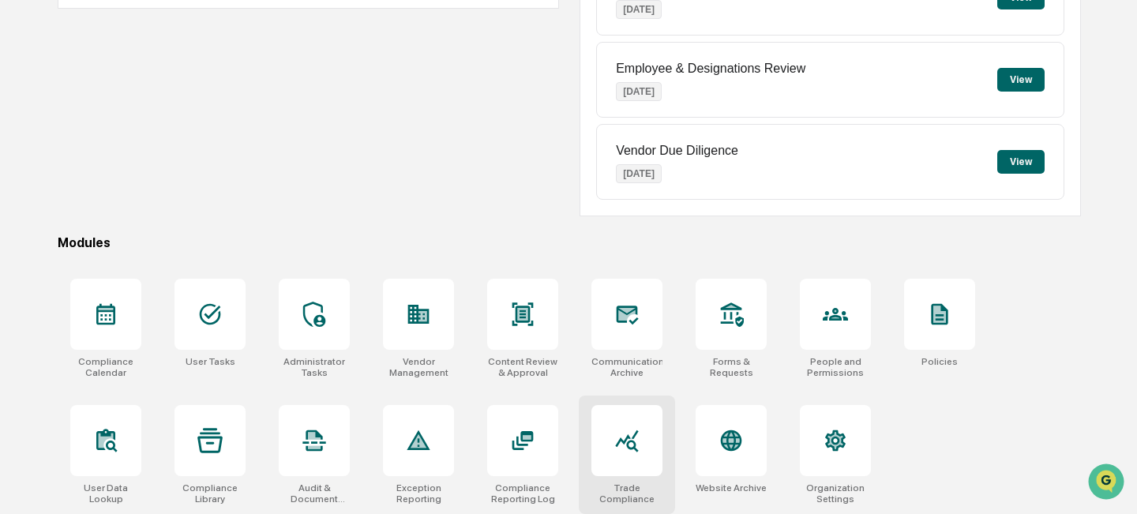
click at [638, 463] on div at bounding box center [626, 440] width 71 height 71
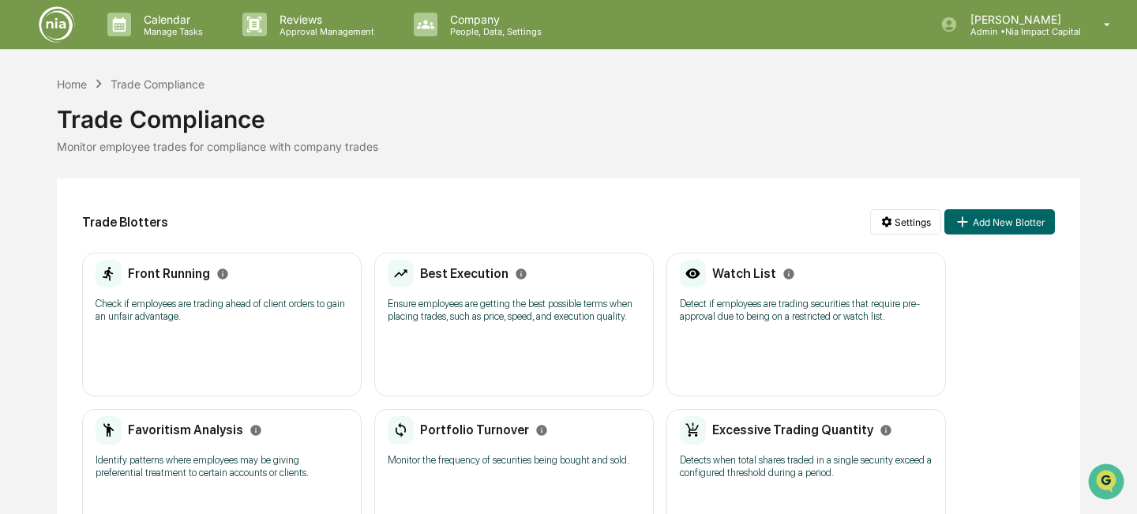
click at [48, 24] on img at bounding box center [57, 25] width 38 height 38
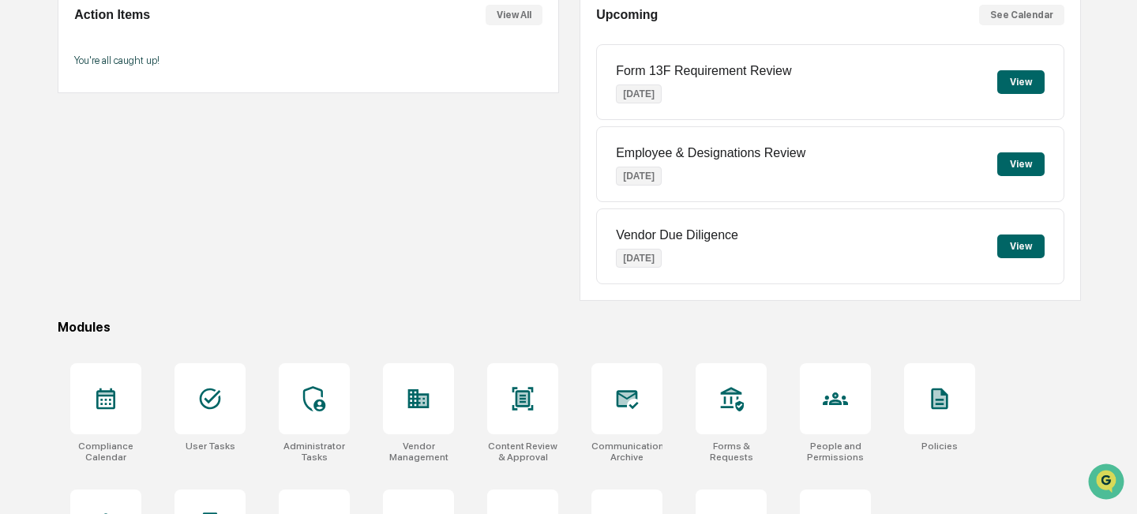
scroll to position [251, 0]
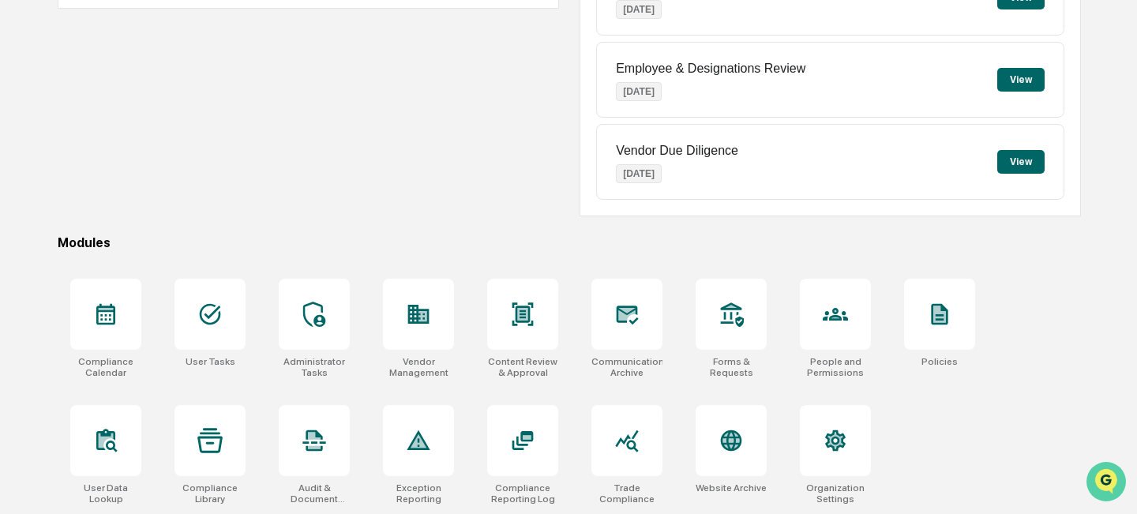
click at [1108, 482] on icon "Open customer support" at bounding box center [1105, 501] width 39 height 39
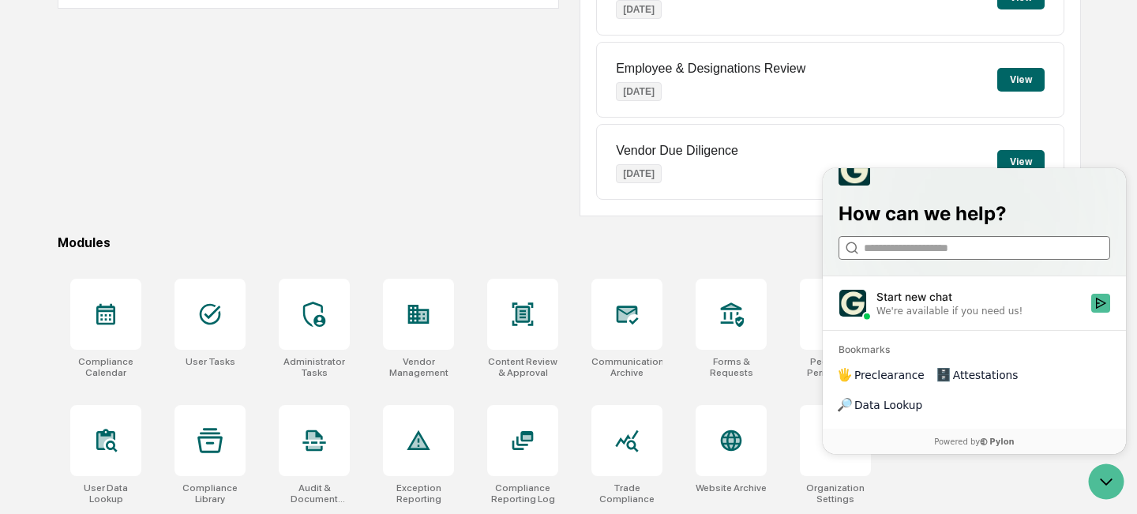
click at [952, 257] on input "search" at bounding box center [974, 248] width 220 height 17
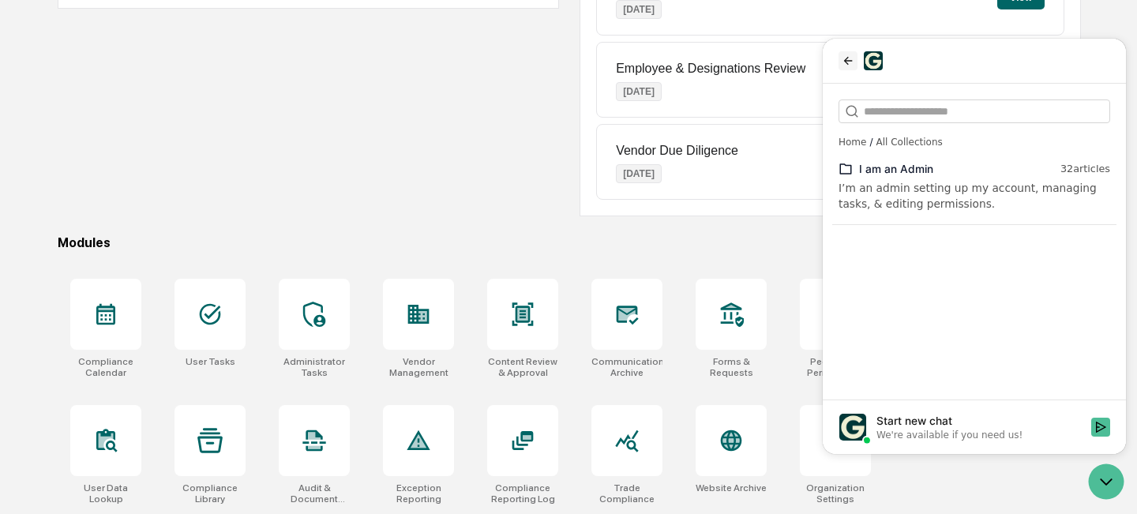
click at [846, 59] on icon "back" at bounding box center [848, 60] width 13 height 13
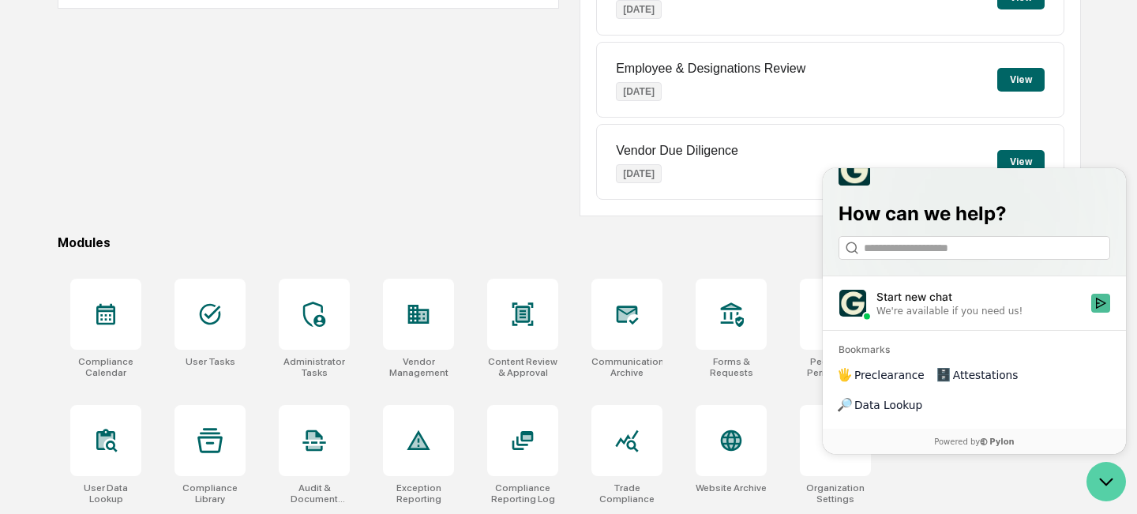
click at [1100, 483] on icon "Open customer support" at bounding box center [1105, 481] width 39 height 39
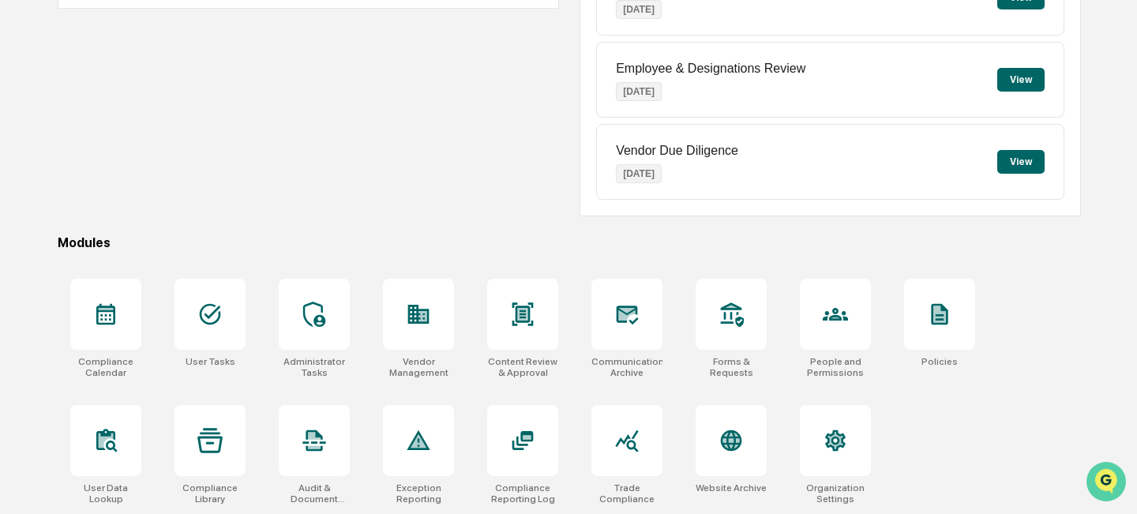
click at [1103, 483] on icon "Open customer support" at bounding box center [1105, 501] width 39 height 39
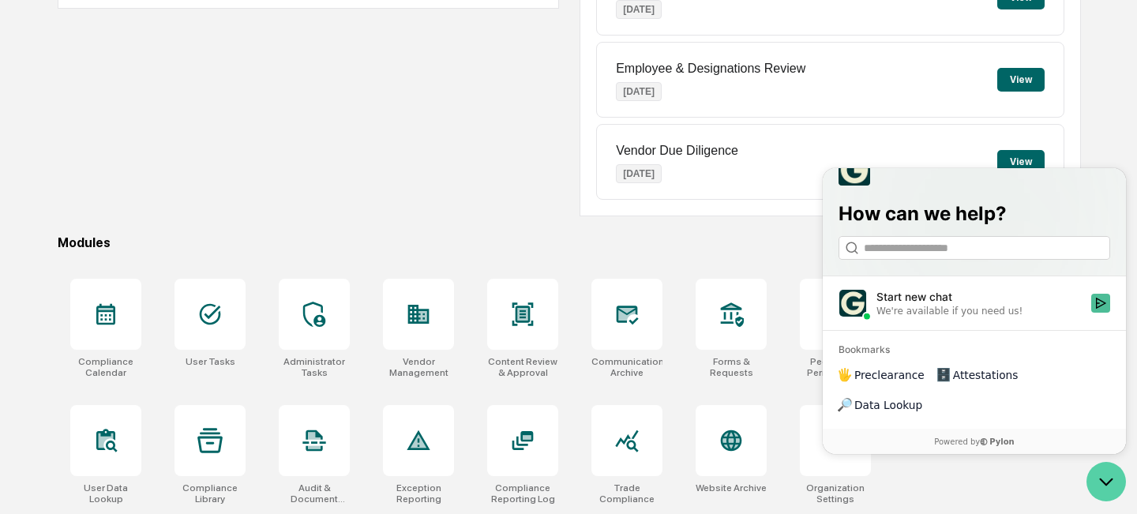
click at [1104, 478] on icon "Open customer support" at bounding box center [1105, 481] width 39 height 39
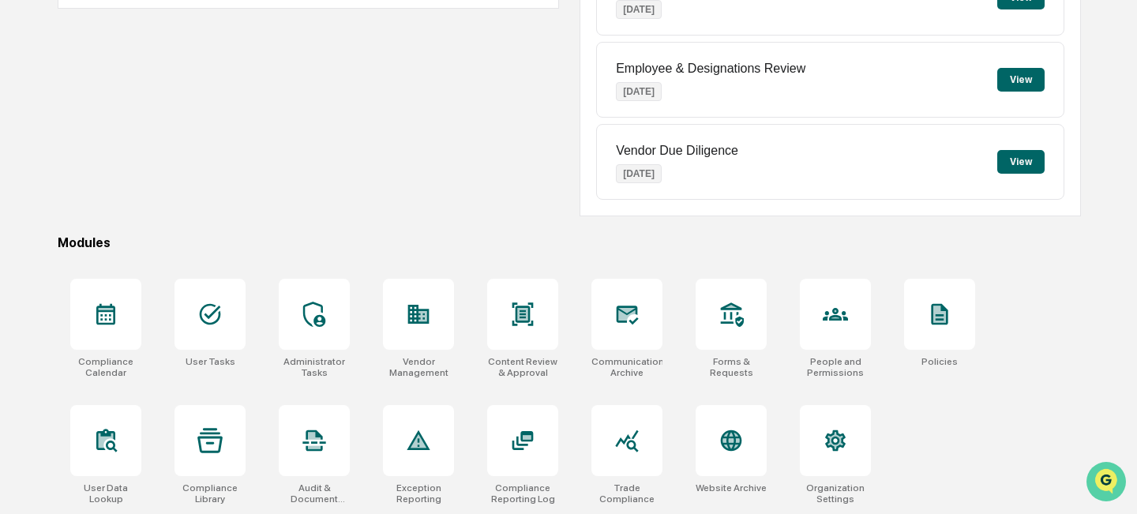
click at [1105, 479] on img "Open customer support" at bounding box center [1105, 482] width 39 height 32
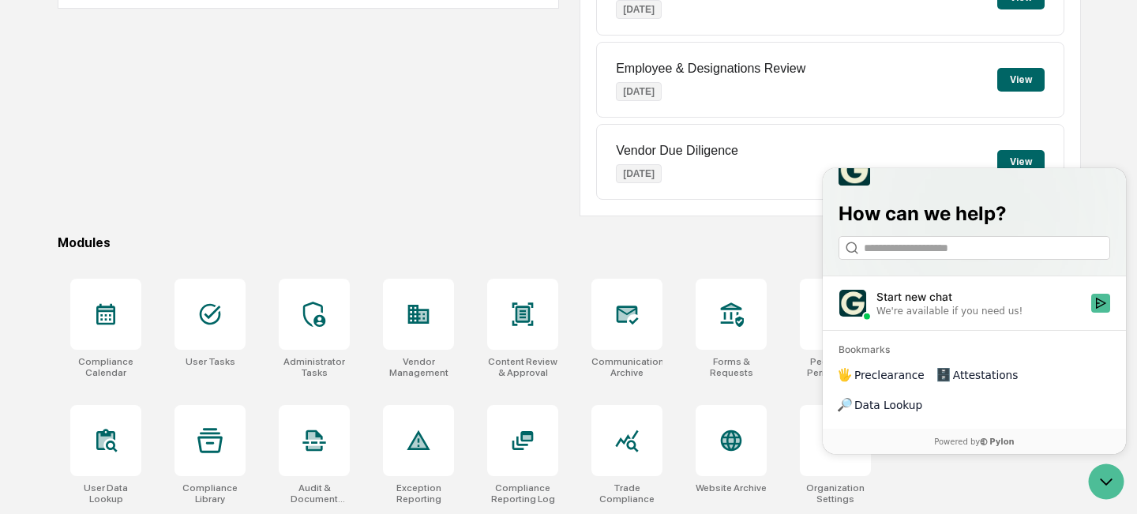
click at [1012, 474] on div "Compliance Calendar User Tasks Administrator Tasks Vendor Management Content Re…" at bounding box center [569, 391] width 1023 height 245
click at [1108, 475] on icon "Open customer support" at bounding box center [1105, 481] width 39 height 39
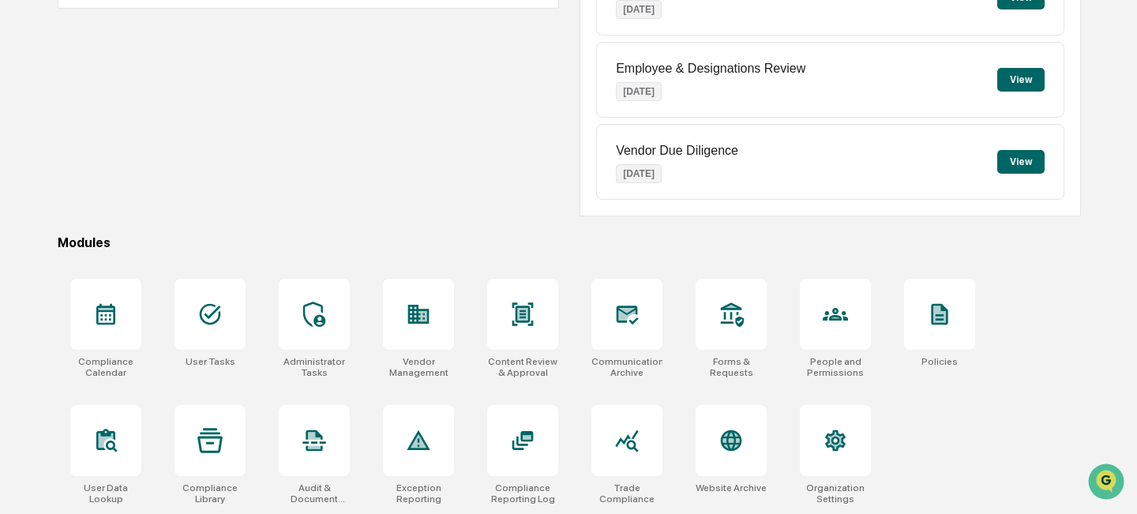
scroll to position [0, 0]
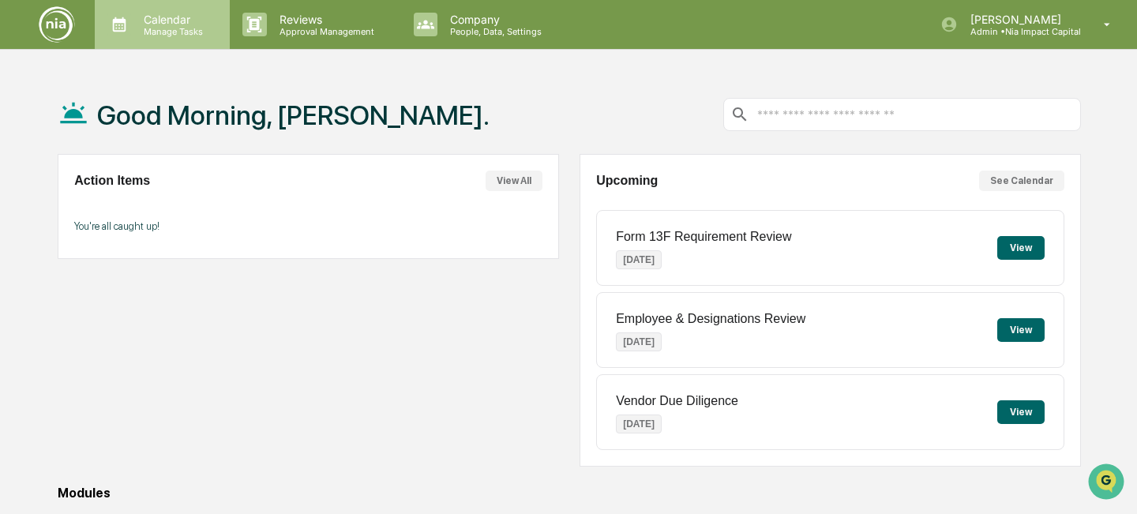
click at [159, 28] on p "Manage Tasks" at bounding box center [171, 31] width 80 height 11
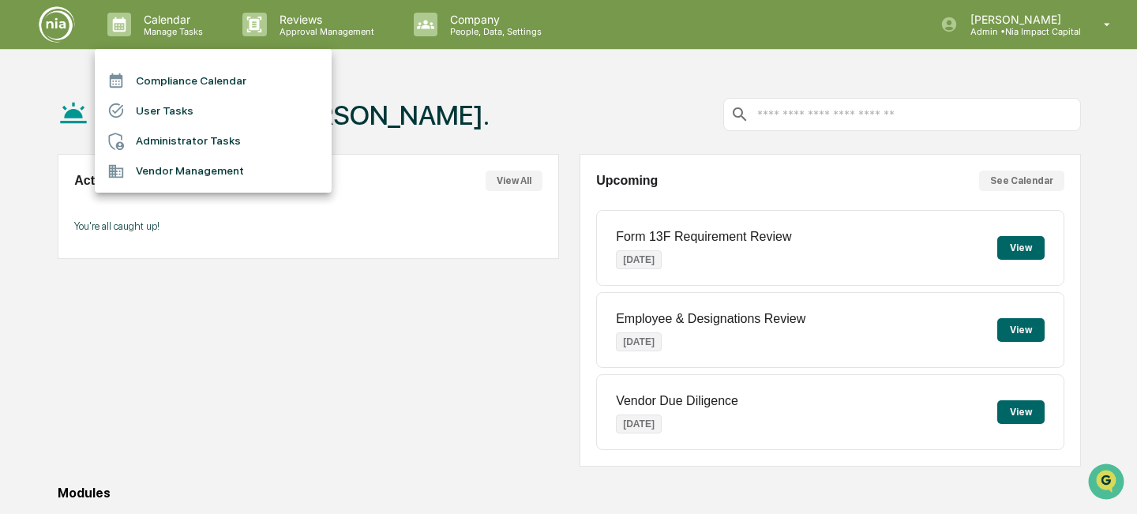
click at [443, 208] on div at bounding box center [568, 257] width 1137 height 514
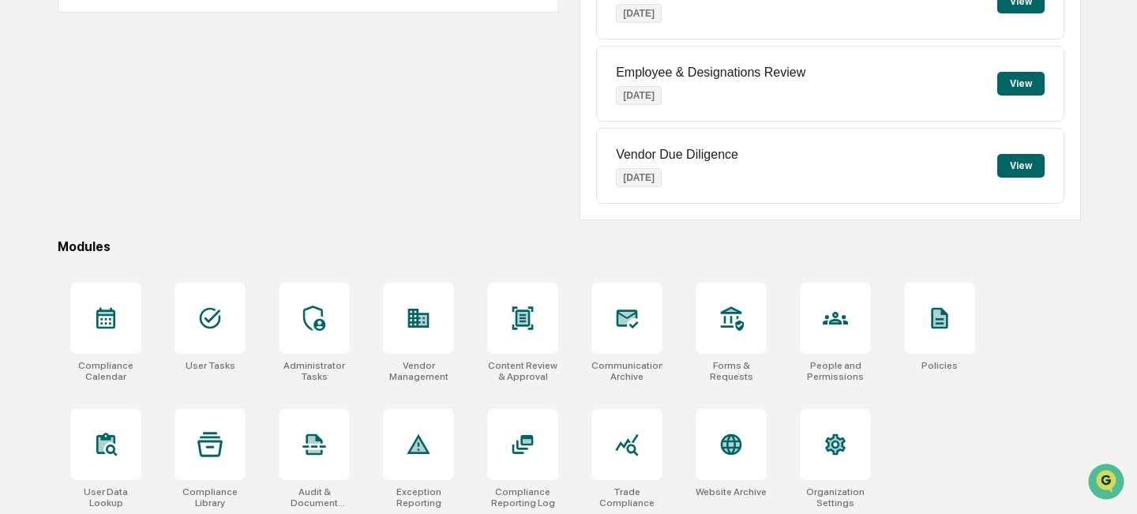
scroll to position [251, 0]
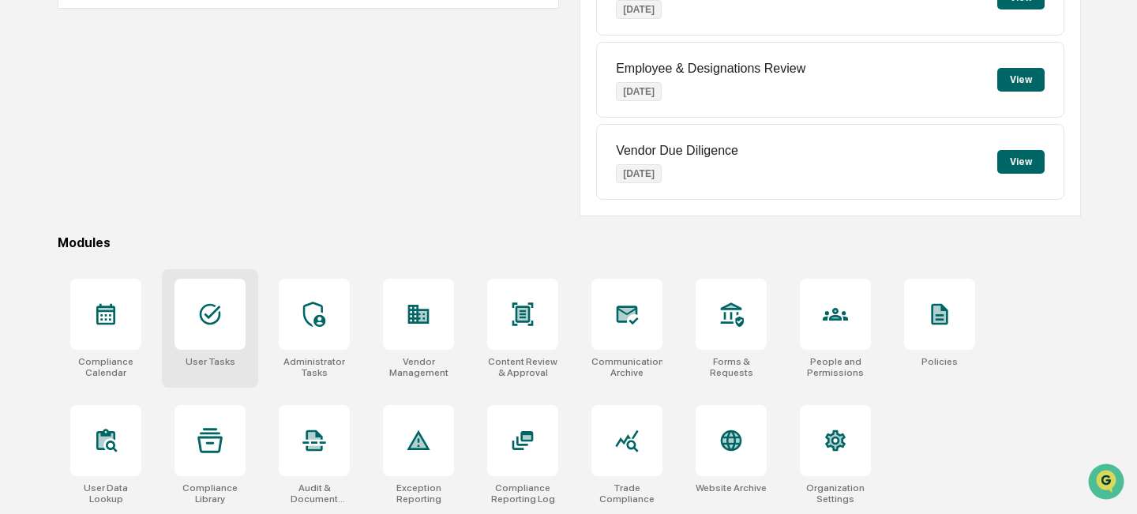
click at [207, 311] on icon at bounding box center [209, 314] width 25 height 25
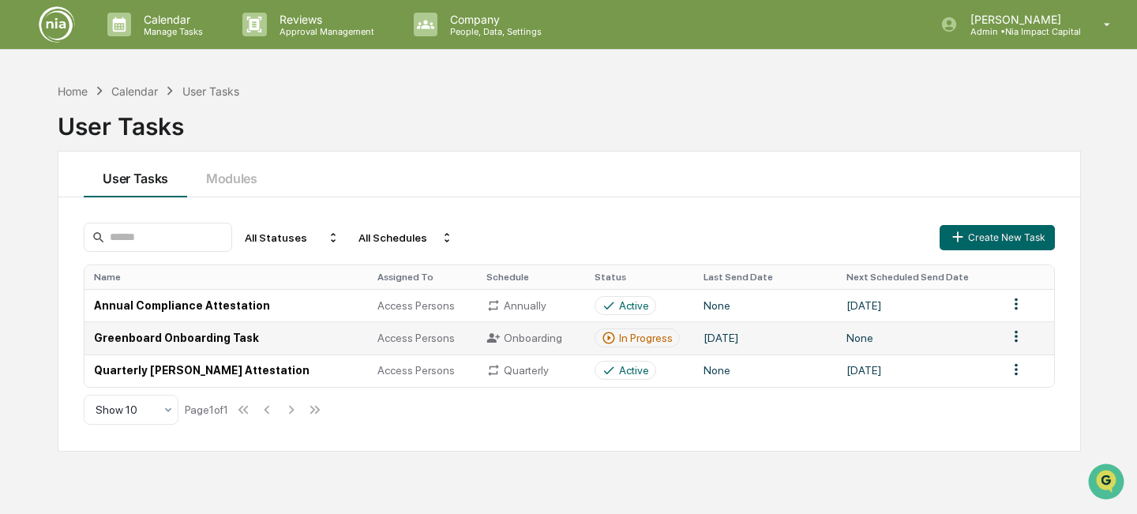
click at [644, 338] on div "In Progress" at bounding box center [646, 338] width 54 height 13
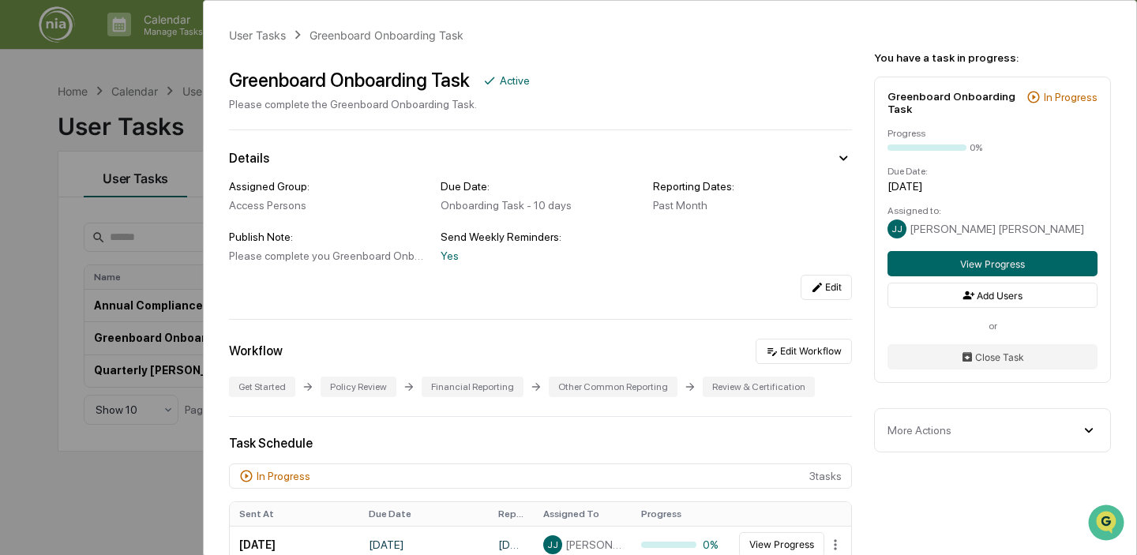
click at [130, 127] on div "User Tasks Greenboard Onboarding Task Greenboard Onboarding Task Active Please …" at bounding box center [568, 277] width 1137 height 555
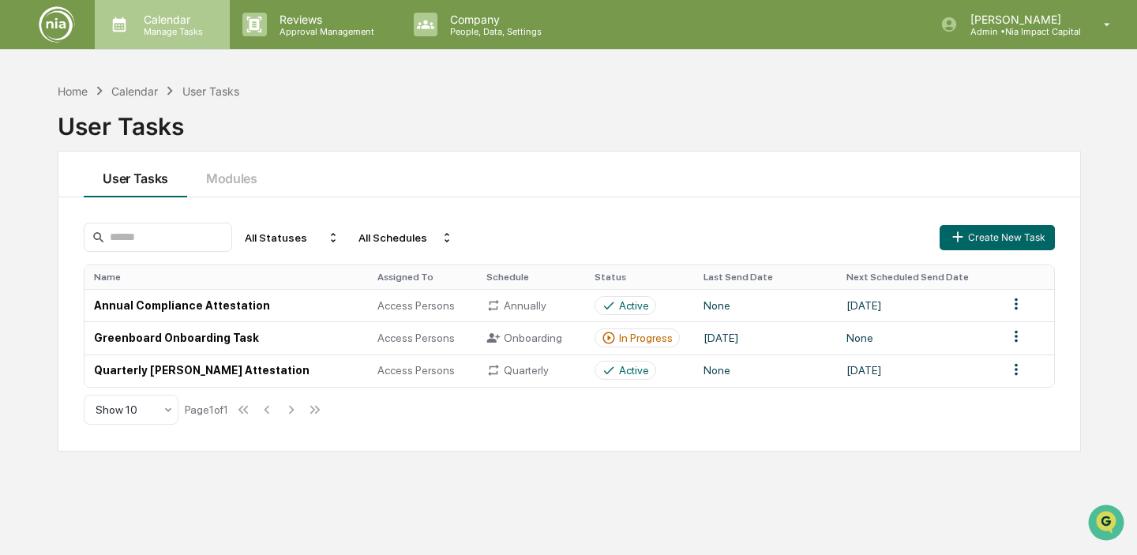
click at [163, 29] on p "Manage Tasks" at bounding box center [171, 31] width 80 height 11
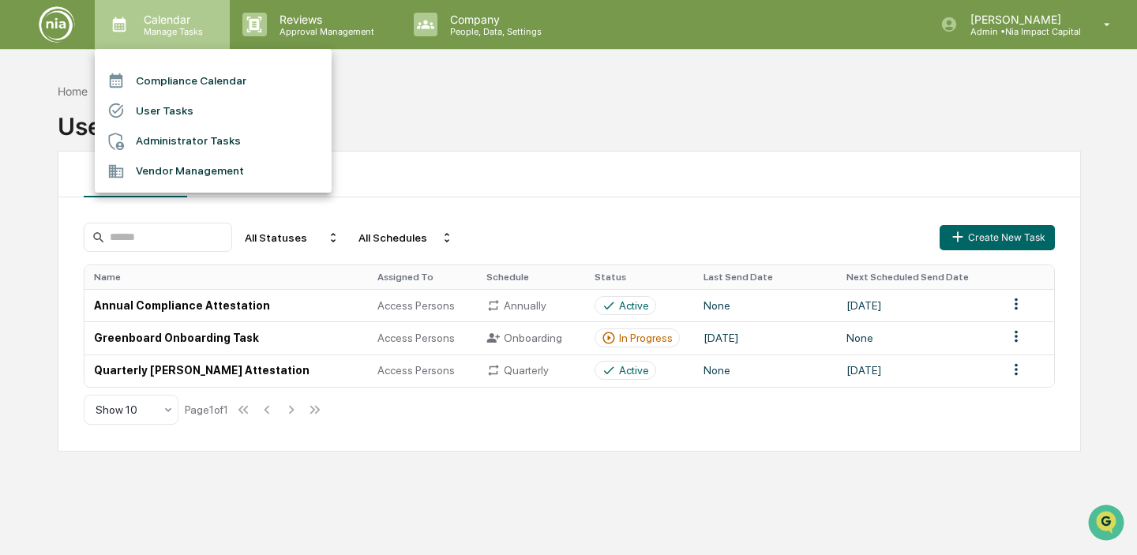
click at [163, 29] on div at bounding box center [568, 277] width 1137 height 555
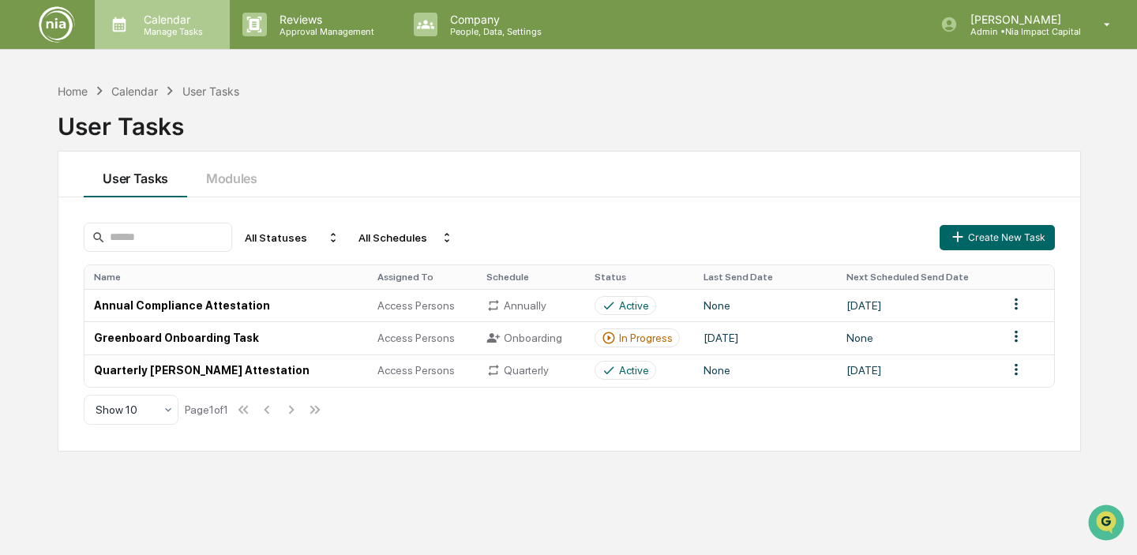
click at [163, 29] on p "Manage Tasks" at bounding box center [171, 31] width 80 height 11
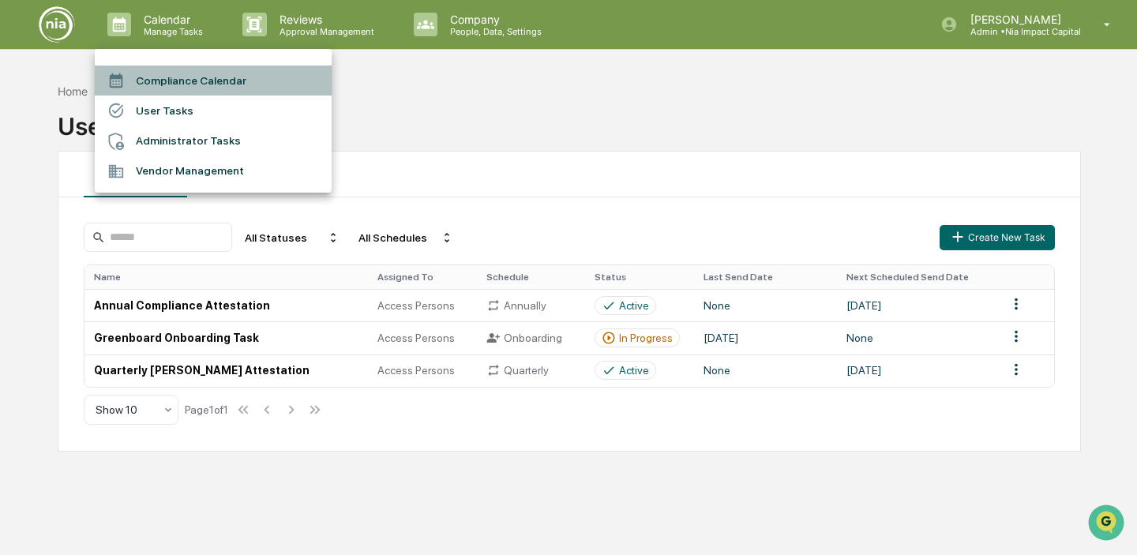
click at [180, 79] on li "Compliance Calendar" at bounding box center [213, 81] width 237 height 30
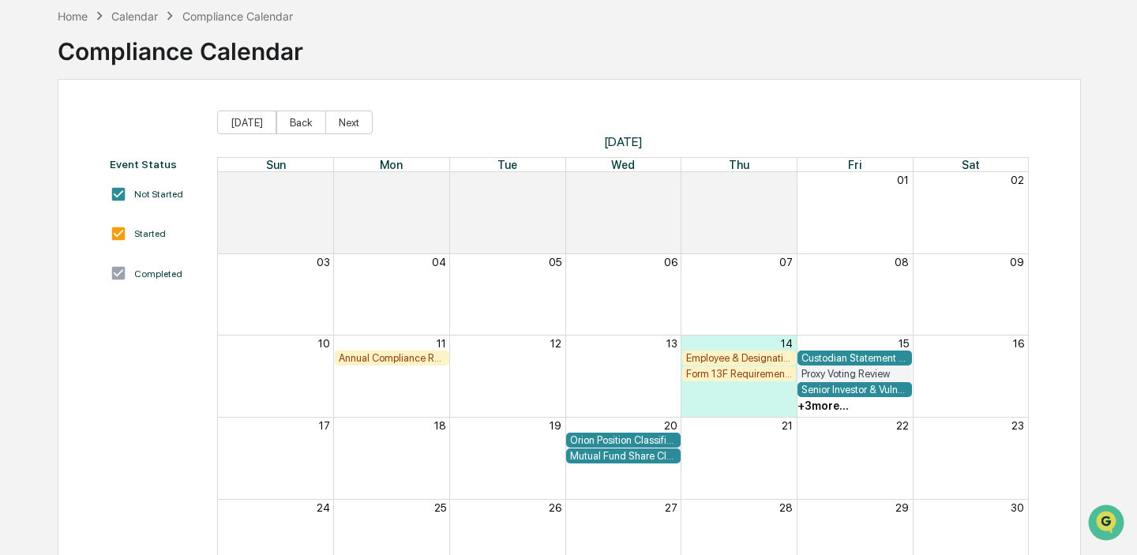
scroll to position [76, 0]
click at [839, 393] on div "Senior Investor & Vulnerable Clients Review (Suitability Check-in)" at bounding box center [854, 389] width 107 height 12
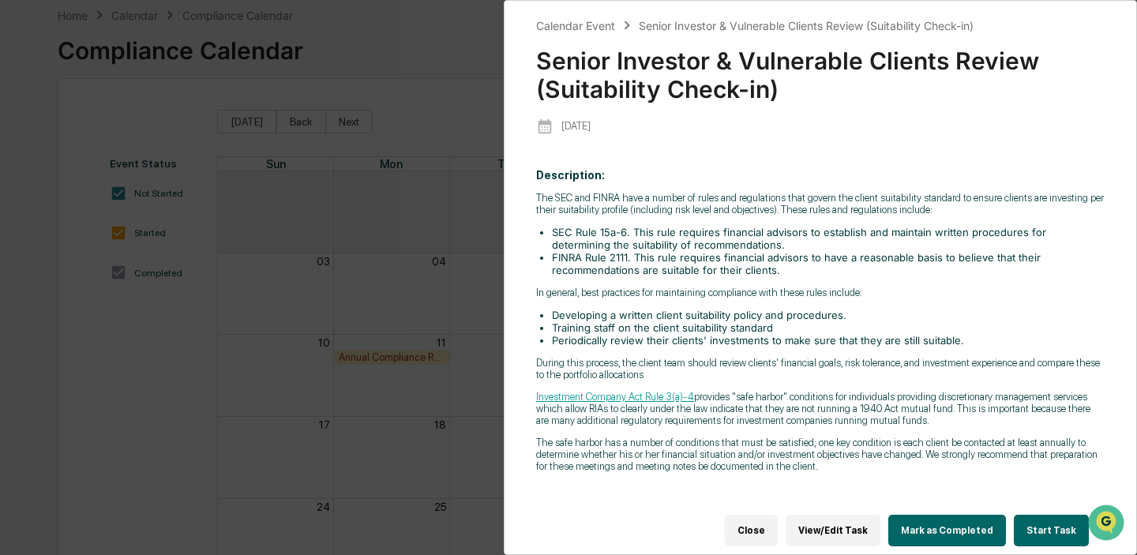
click at [757, 513] on button "Close" at bounding box center [751, 531] width 53 height 32
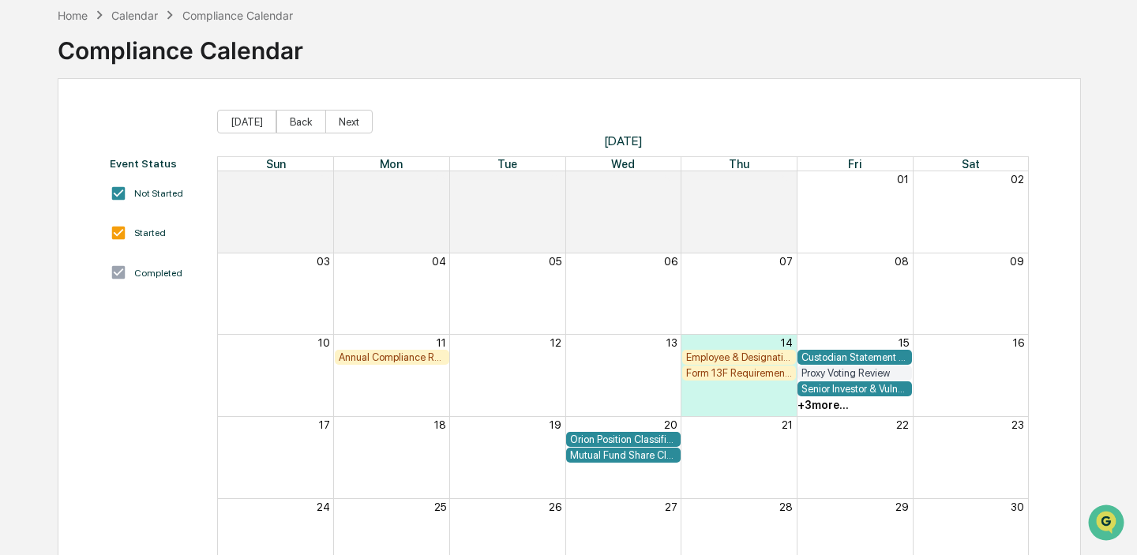
click at [758, 356] on div "Employee & Designations Review" at bounding box center [739, 357] width 107 height 12
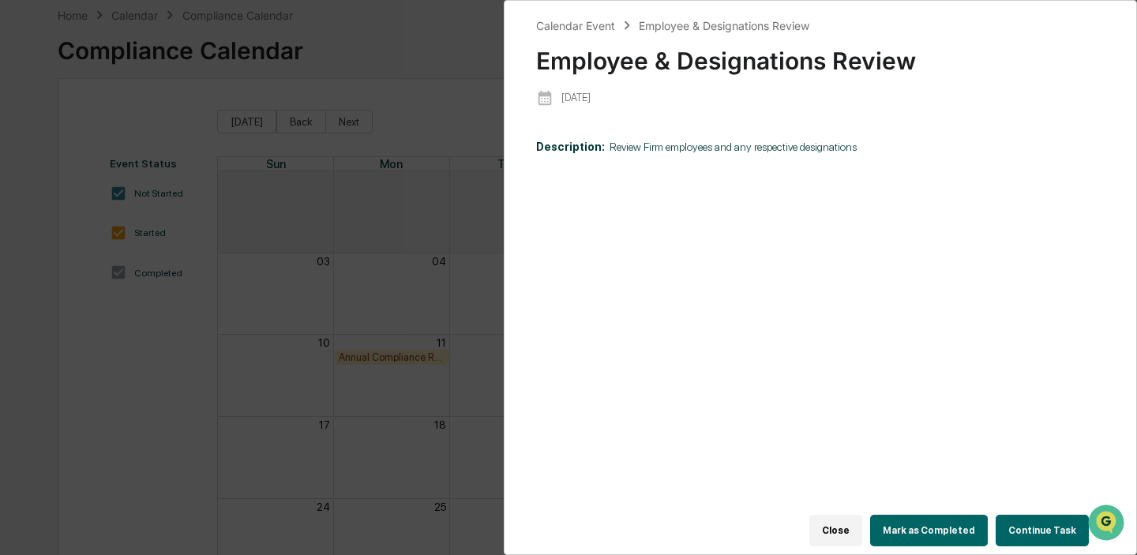
click at [394, 212] on div "Calendar Event Employee & Designations Review Employee & Designations Review [D…" at bounding box center [568, 277] width 1137 height 555
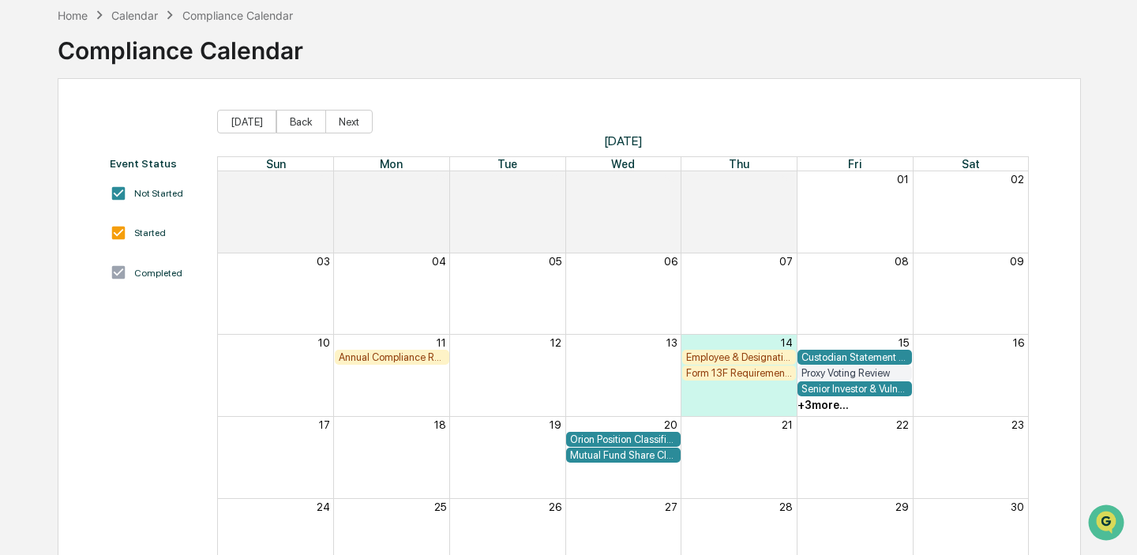
click at [860, 373] on div "Proxy Voting Review" at bounding box center [854, 373] width 107 height 12
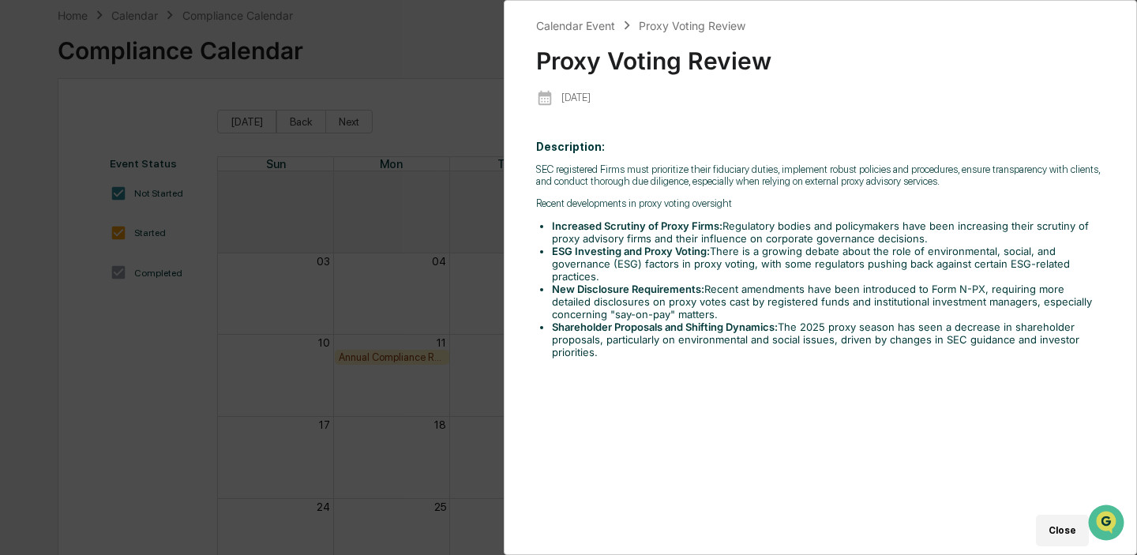
click at [422, 177] on div "Calendar Event Proxy Voting Review Proxy Voting Review [DATE] Description: ​SEC…" at bounding box center [568, 277] width 1137 height 555
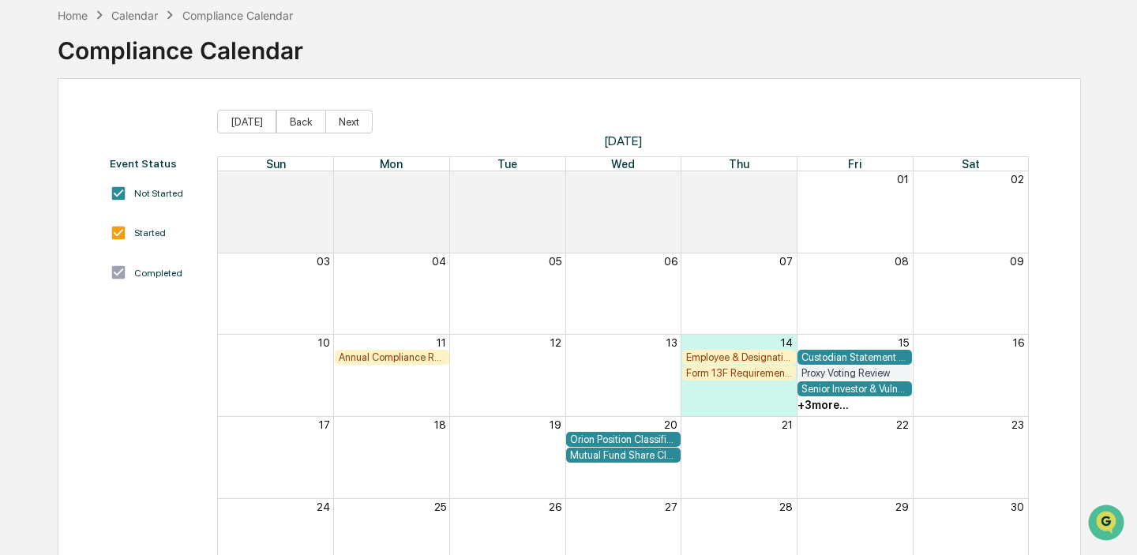
click at [828, 407] on div "+ 3 more..." at bounding box center [822, 405] width 51 height 13
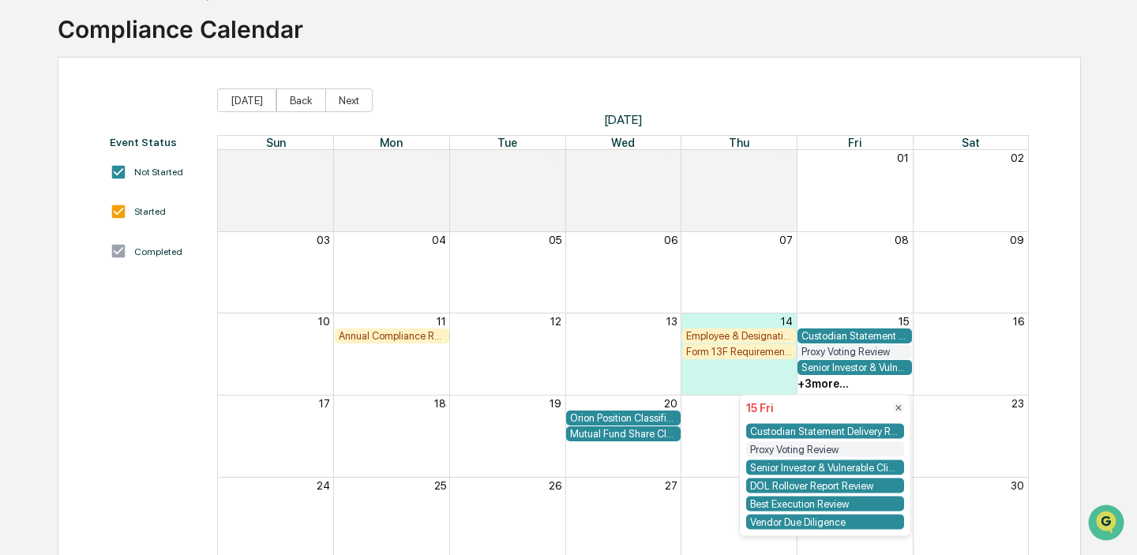
scroll to position [96, 0]
click at [843, 464] on div "Senior Investor & Vulnerable Clients Review (Suitability Check-in)" at bounding box center [825, 467] width 158 height 15
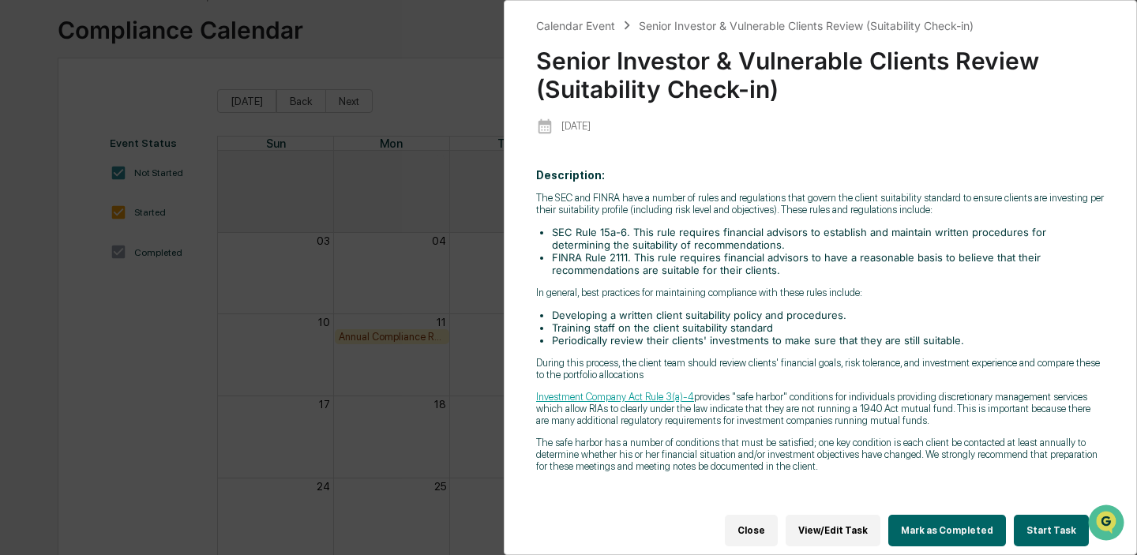
click at [747, 513] on button "Close" at bounding box center [751, 531] width 53 height 32
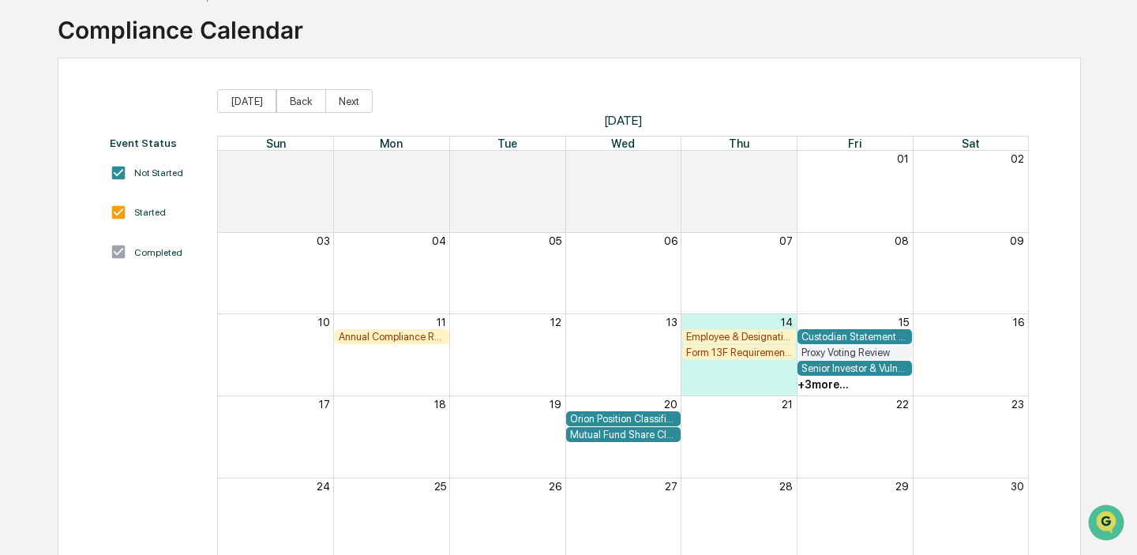
click at [828, 381] on div "+ 3 more..." at bounding box center [822, 384] width 51 height 13
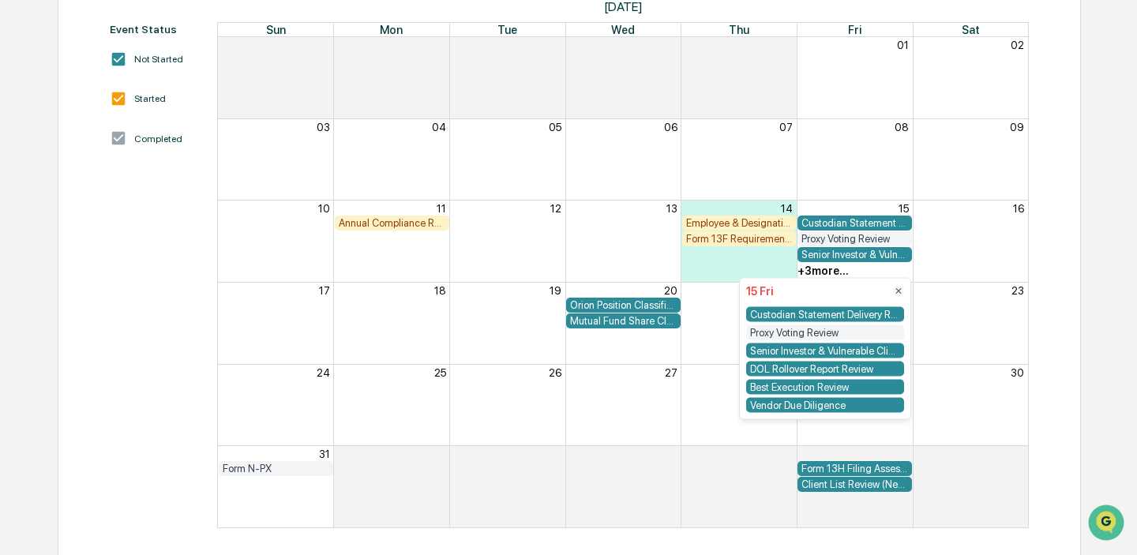
scroll to position [215, 0]
